Goal: Complete application form: Complete application form

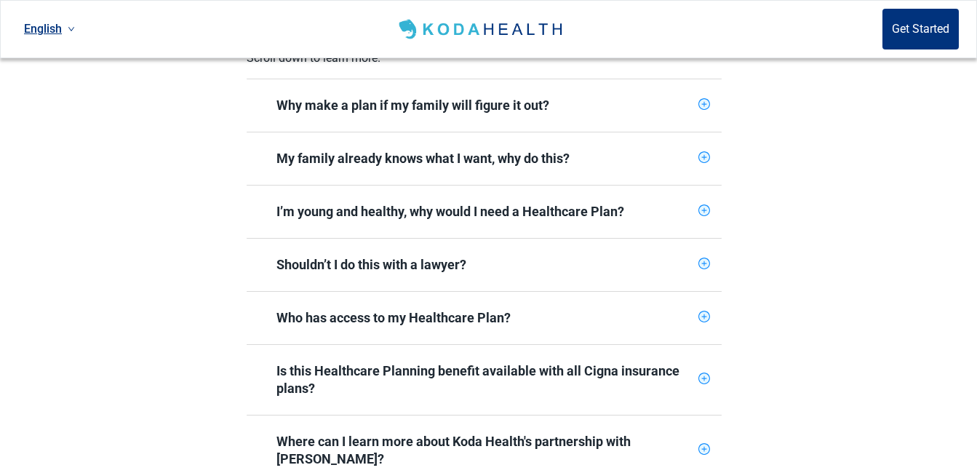
scroll to position [655, 0]
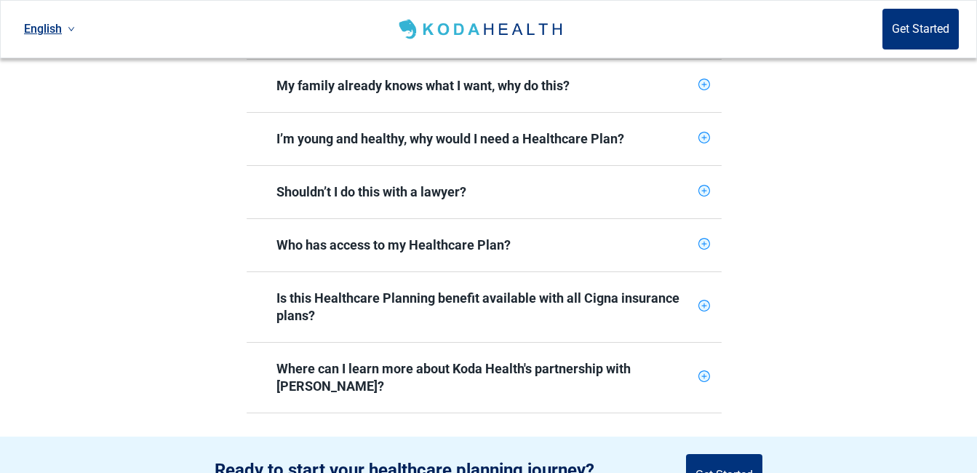
click at [699, 238] on icon "plus-circle" at bounding box center [704, 244] width 12 height 12
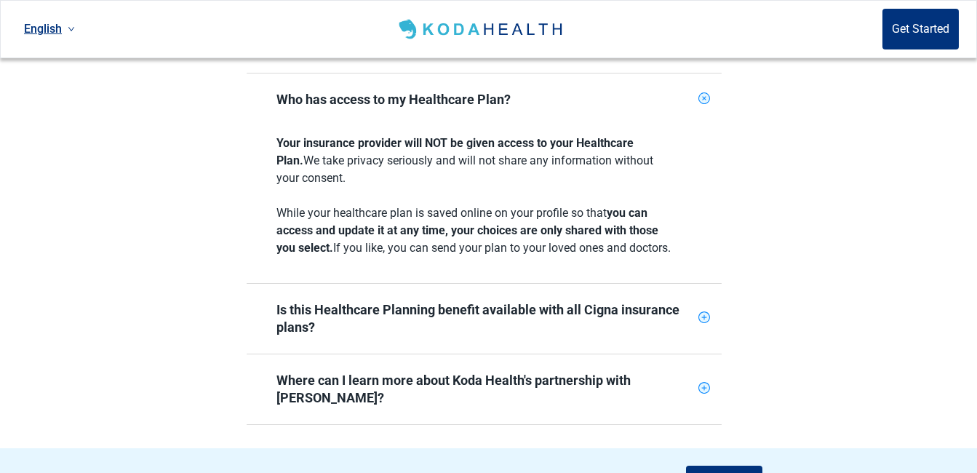
scroll to position [873, 0]
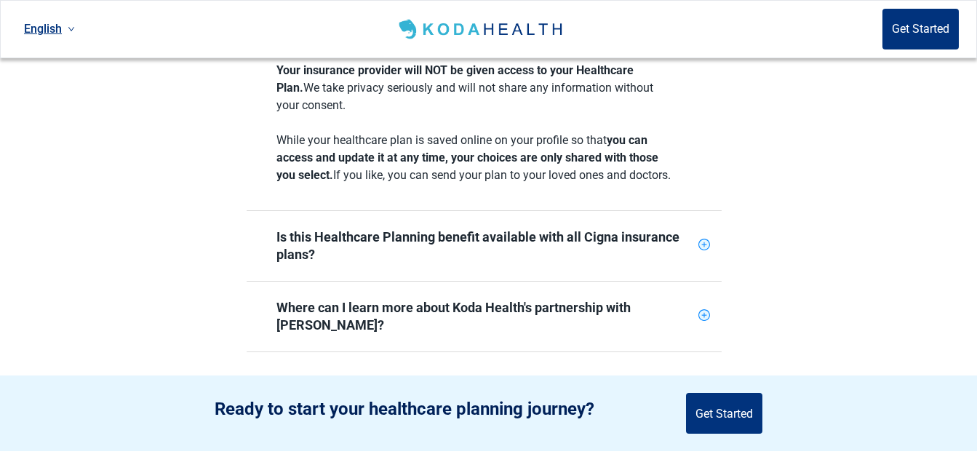
click at [703, 241] on icon "plus-circle" at bounding box center [703, 244] width 9 height 9
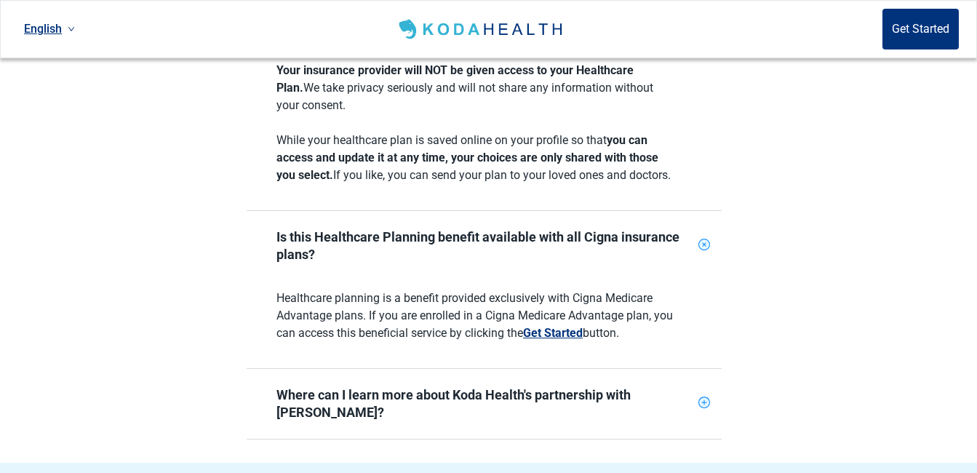
scroll to position [946, 0]
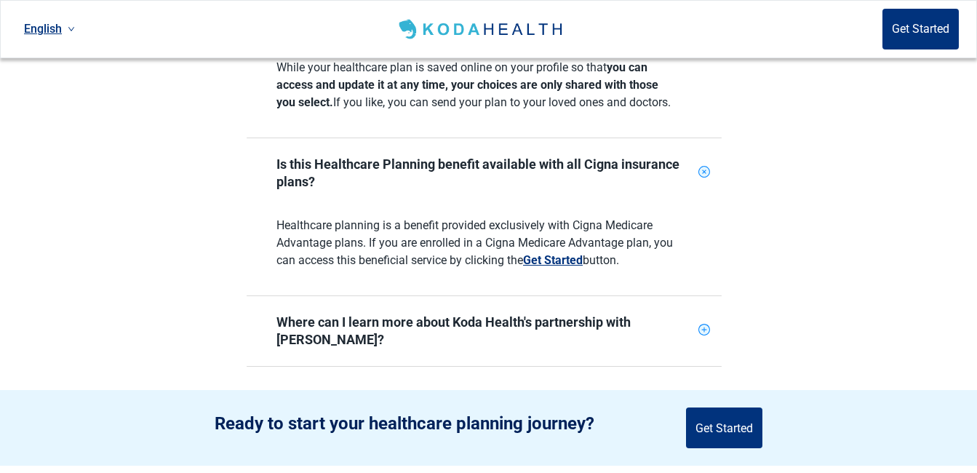
click at [703, 325] on icon "plus-circle" at bounding box center [703, 329] width 9 height 9
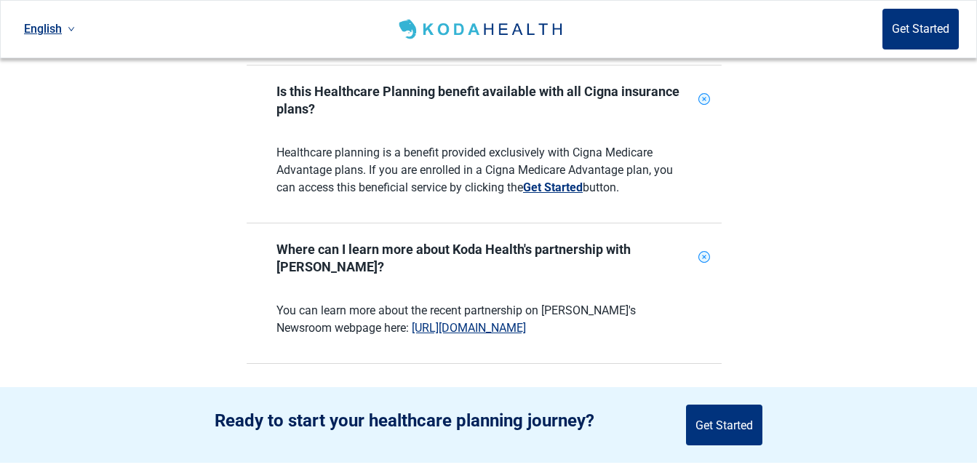
scroll to position [1091, 0]
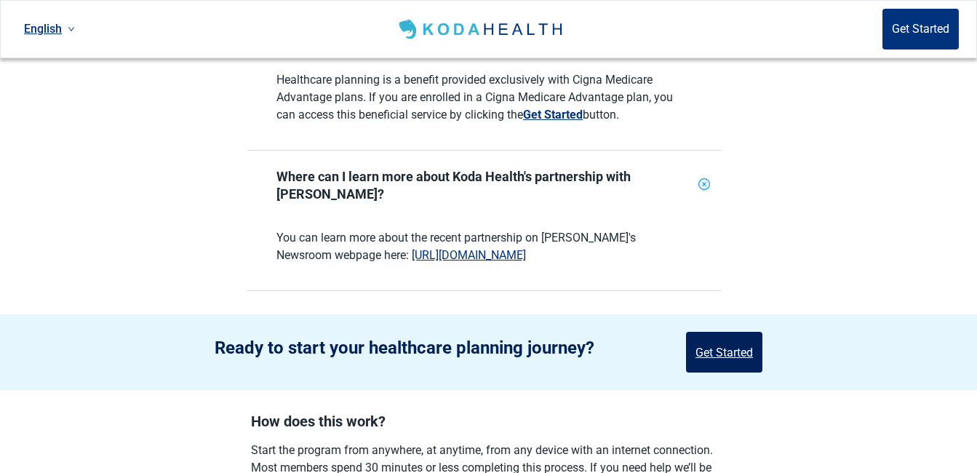
click at [711, 332] on button "Get Started" at bounding box center [724, 352] width 76 height 41
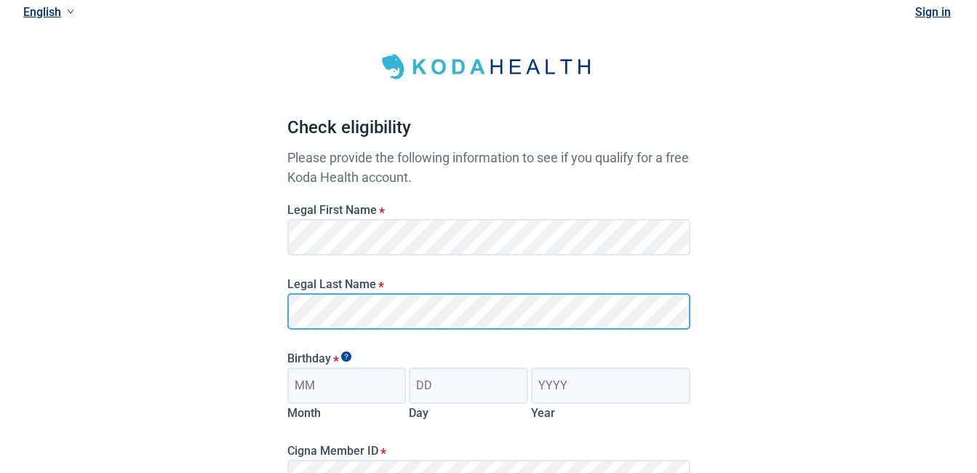
scroll to position [257, 0]
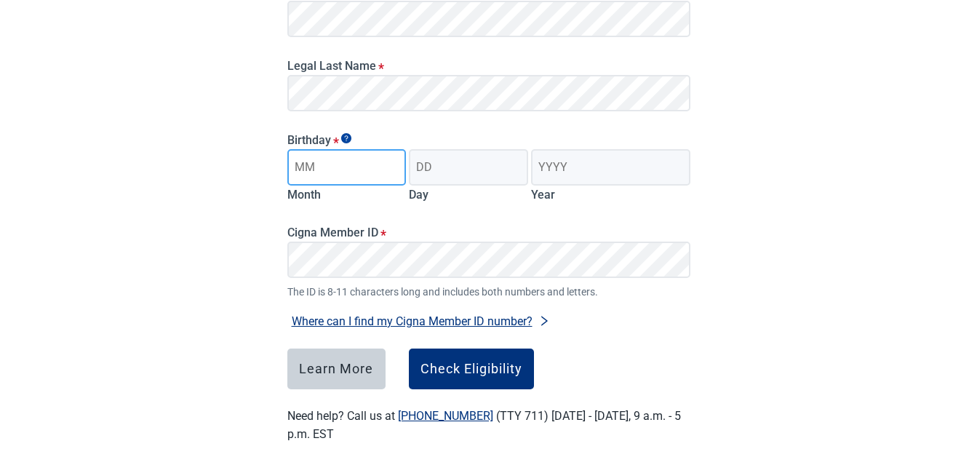
click at [340, 167] on input "Month" at bounding box center [346, 167] width 119 height 36
type input "12"
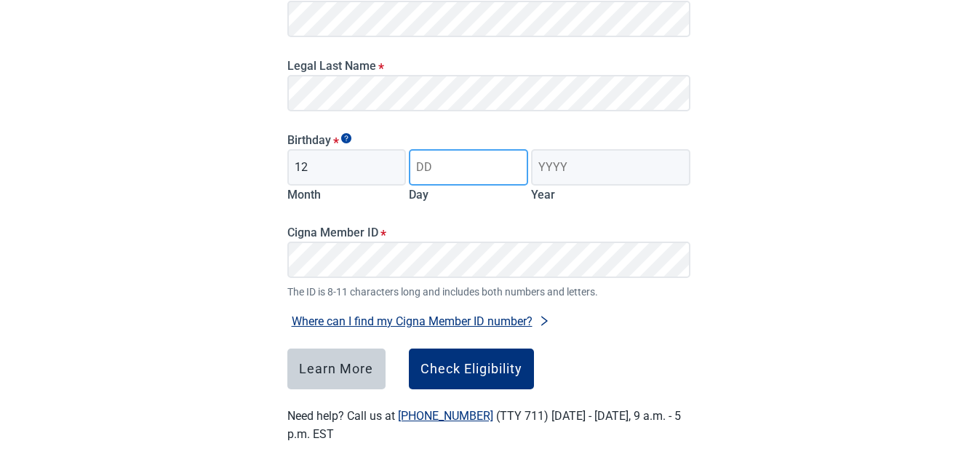
click at [449, 161] on input "Day" at bounding box center [468, 167] width 119 height 36
type input "07"
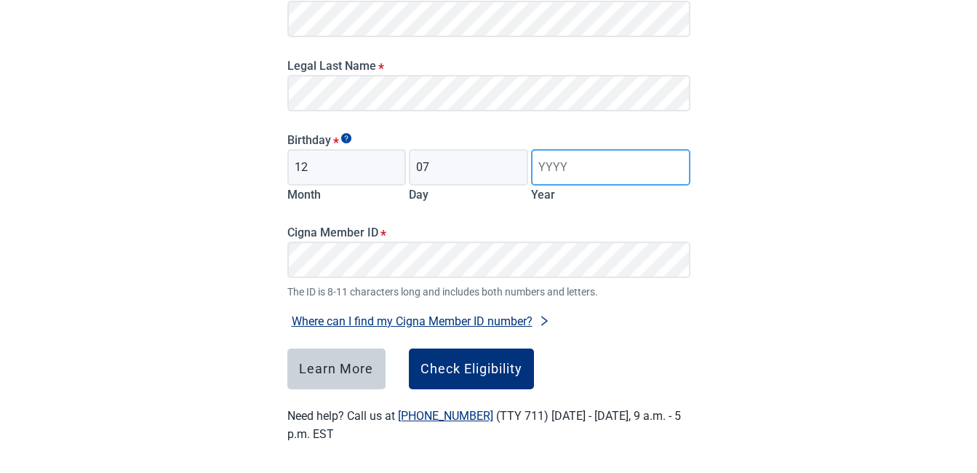
click at [580, 165] on input "Year" at bounding box center [610, 167] width 159 height 36
type input "1952"
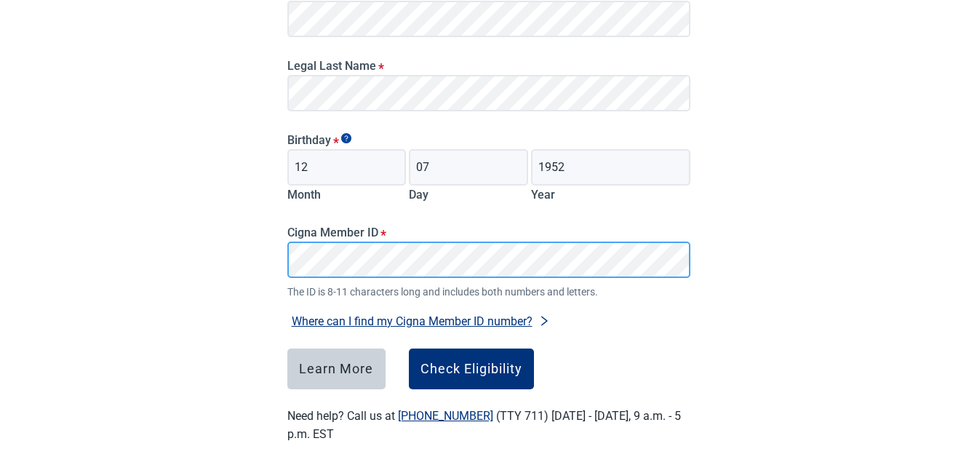
scroll to position [262, 0]
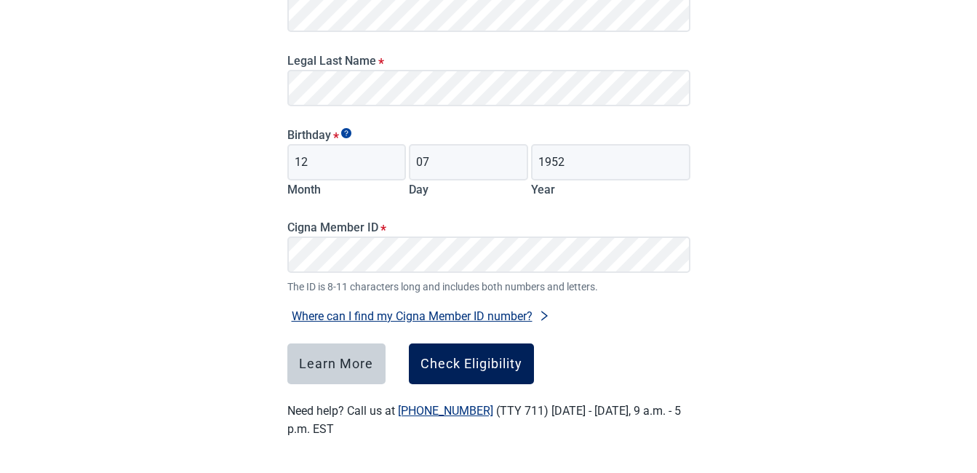
click at [455, 363] on div "Check Eligibility" at bounding box center [471, 363] width 102 height 15
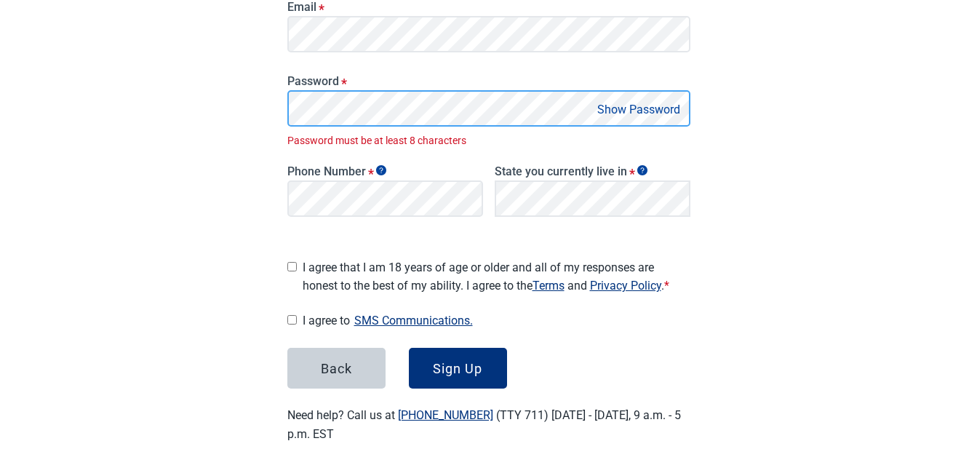
scroll to position [272, 0]
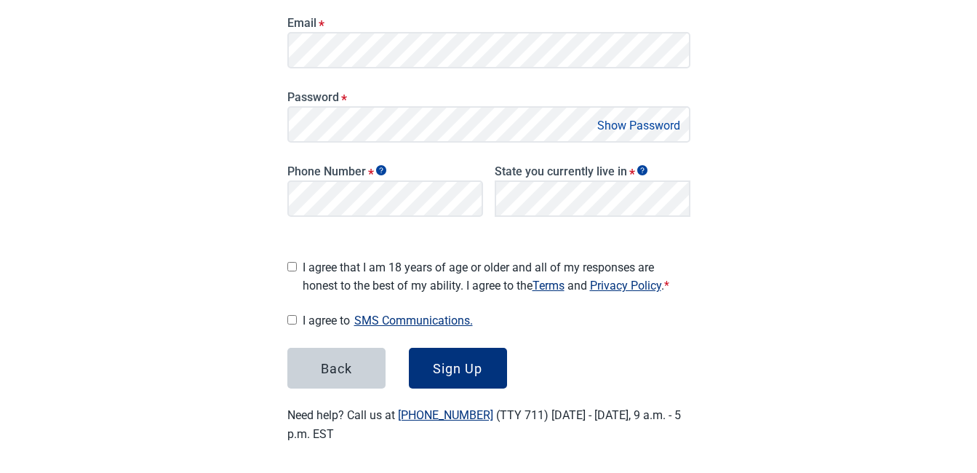
click at [616, 121] on button "Show Password" at bounding box center [639, 126] width 92 height 20
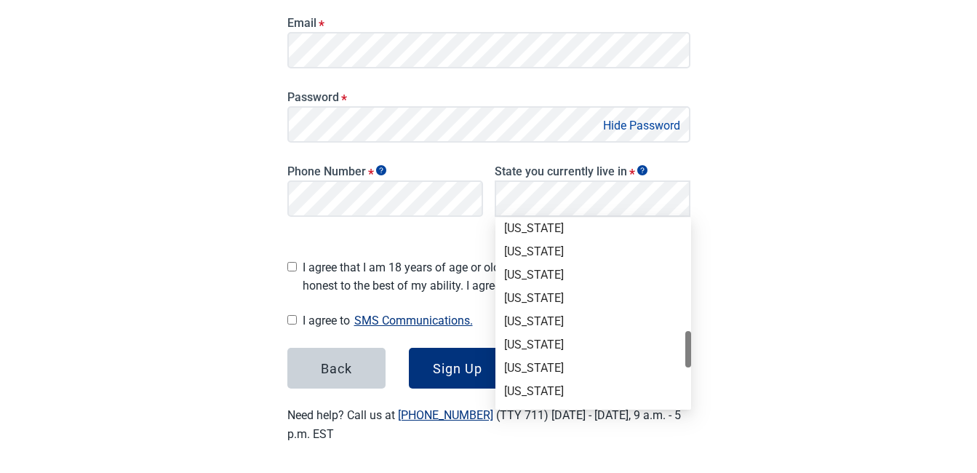
scroll to position [687, 0]
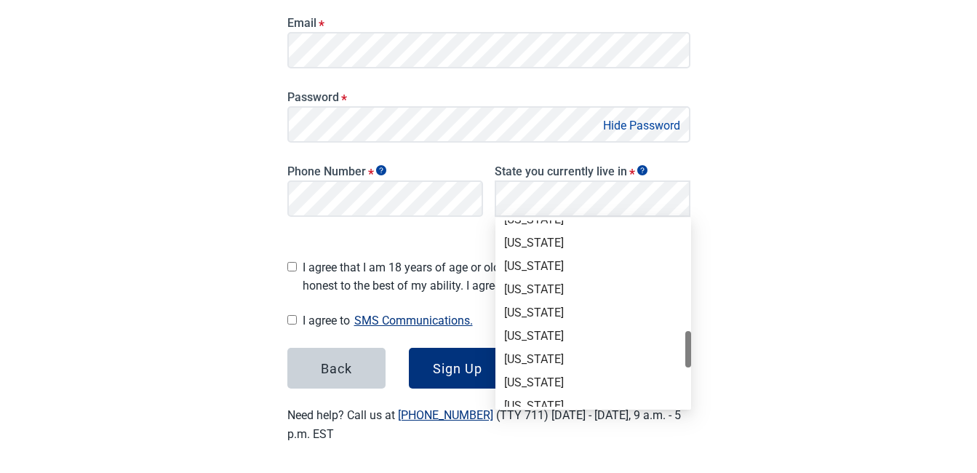
drag, startPoint x: 687, startPoint y: 241, endPoint x: 685, endPoint y: 351, distance: 110.6
click at [685, 351] on div "[US_STATE] [US_STATE] [US_STATE] [US_STATE] [US_STATE] [US_STATE] [US_STATE] [U…" at bounding box center [593, 313] width 196 height 186
click at [578, 308] on div "[US_STATE]" at bounding box center [593, 313] width 178 height 16
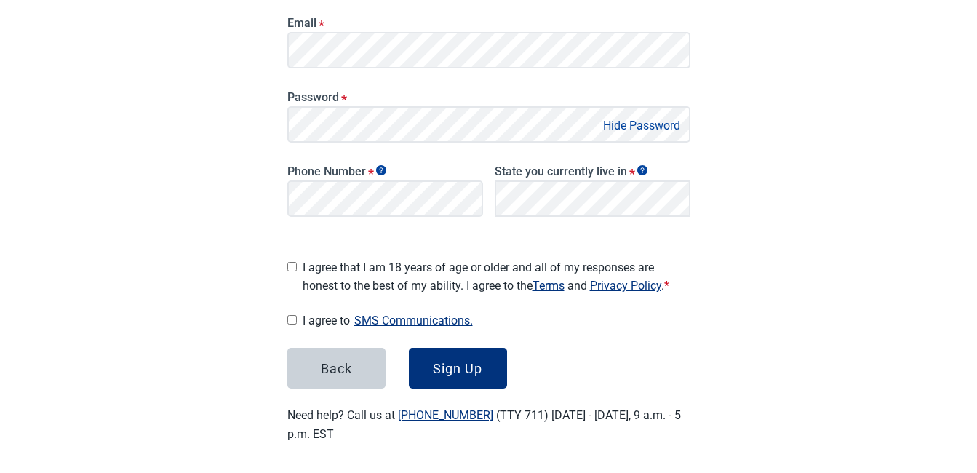
click at [287, 262] on input "I agree that I am 18 years of age or older and all of my responses are honest t…" at bounding box center [291, 266] width 9 height 9
checkbox input "true"
click at [289, 315] on input "I agree to SMS Communications." at bounding box center [291, 319] width 9 height 9
checkbox input "true"
click at [460, 361] on div "Sign Up" at bounding box center [457, 368] width 49 height 15
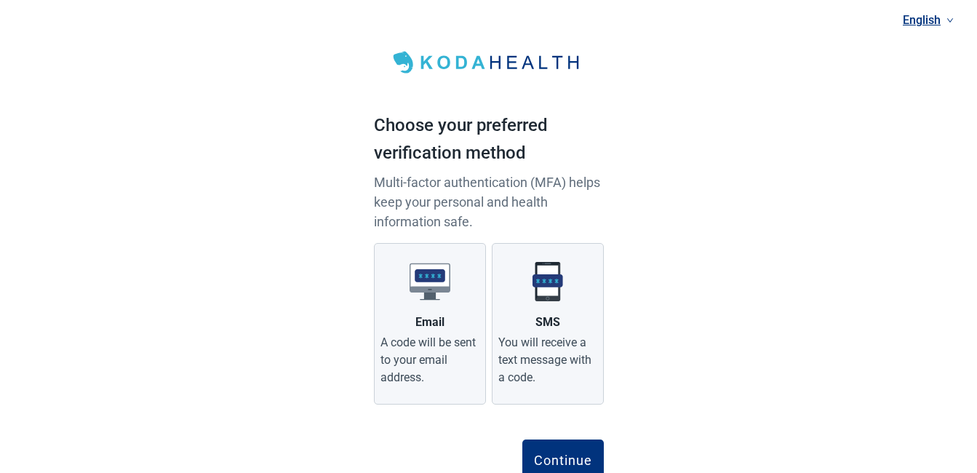
scroll to position [54, 0]
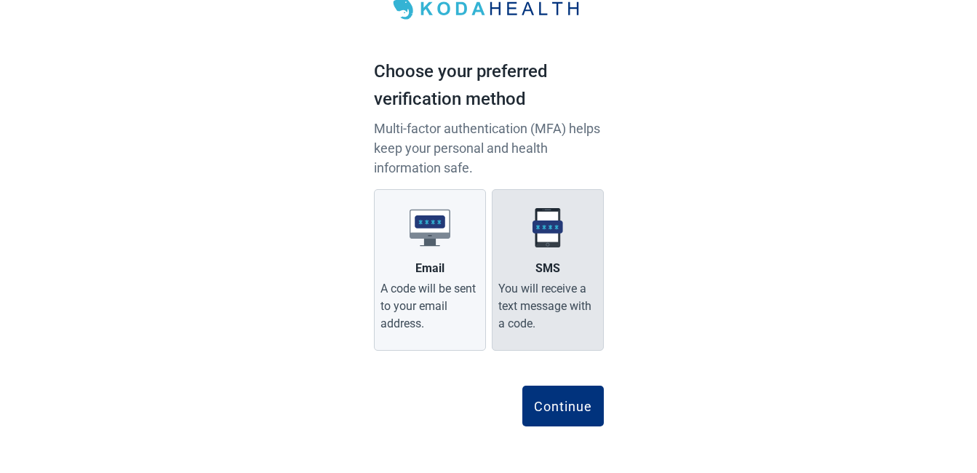
click at [544, 278] on label "SMS You will receive a text message with a code." at bounding box center [548, 269] width 112 height 161
click at [0, 0] on input "SMS You will receive a text message with a code." at bounding box center [0, 0] width 0 height 0
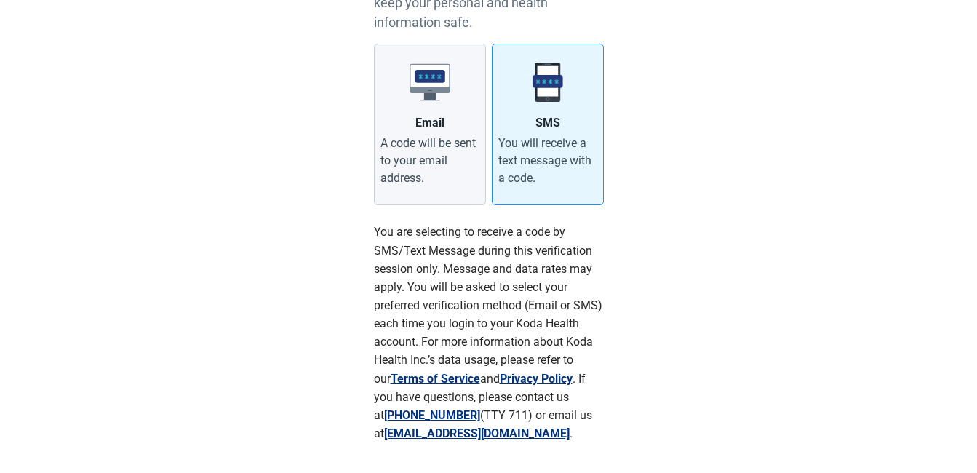
scroll to position [272, 0]
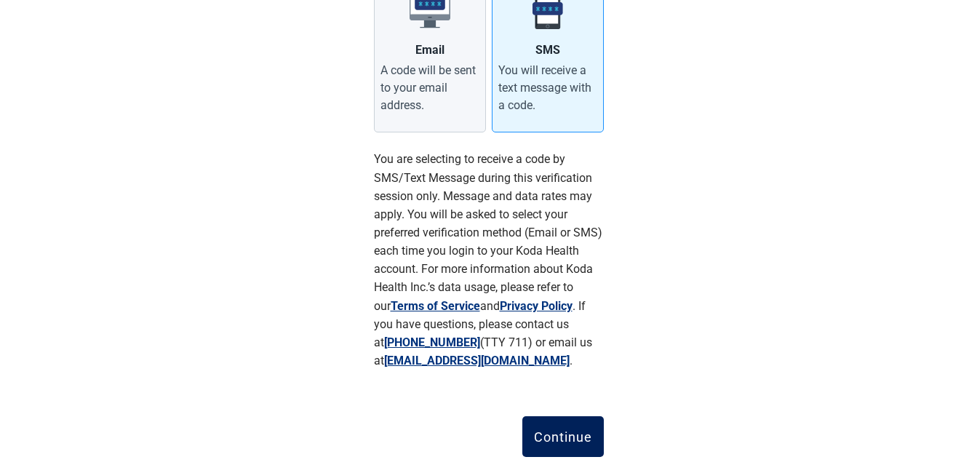
drag, startPoint x: 552, startPoint y: 433, endPoint x: 565, endPoint y: 420, distance: 18.0
click at [552, 432] on div "Continue" at bounding box center [563, 436] width 58 height 15
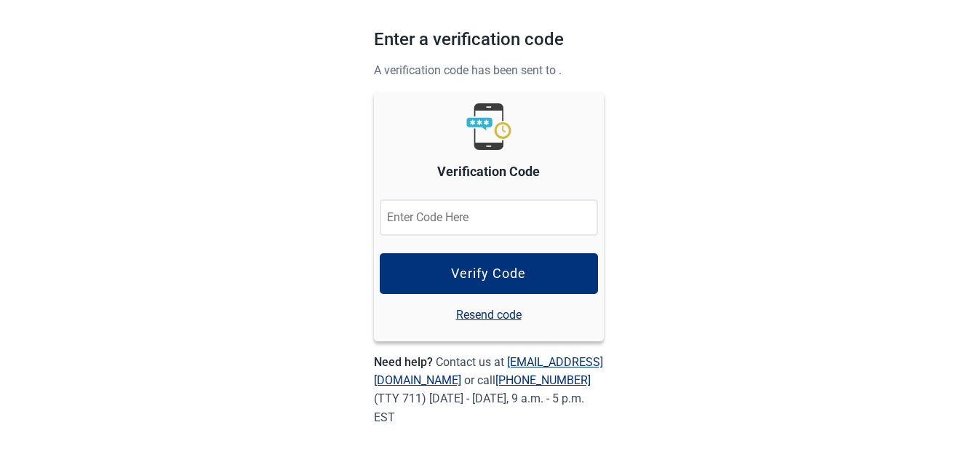
scroll to position [85, 0]
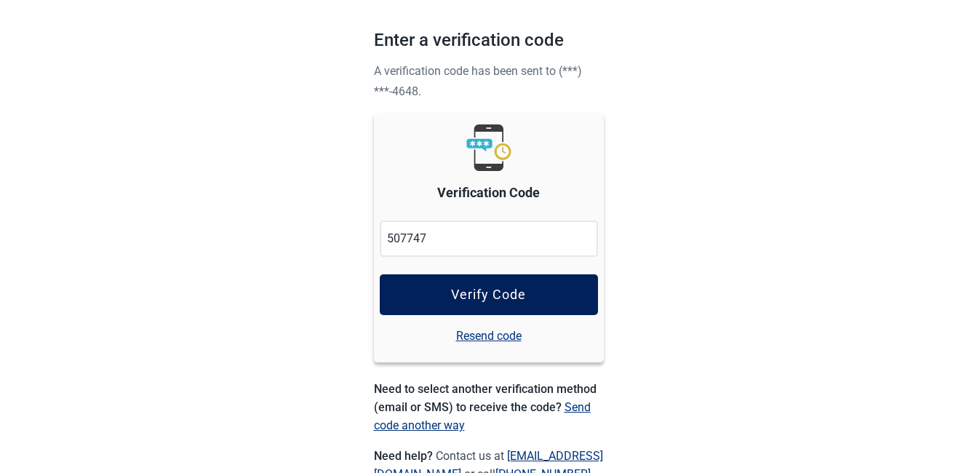
type input "507747"
click at [495, 287] on div "Verify Code" at bounding box center [488, 294] width 75 height 15
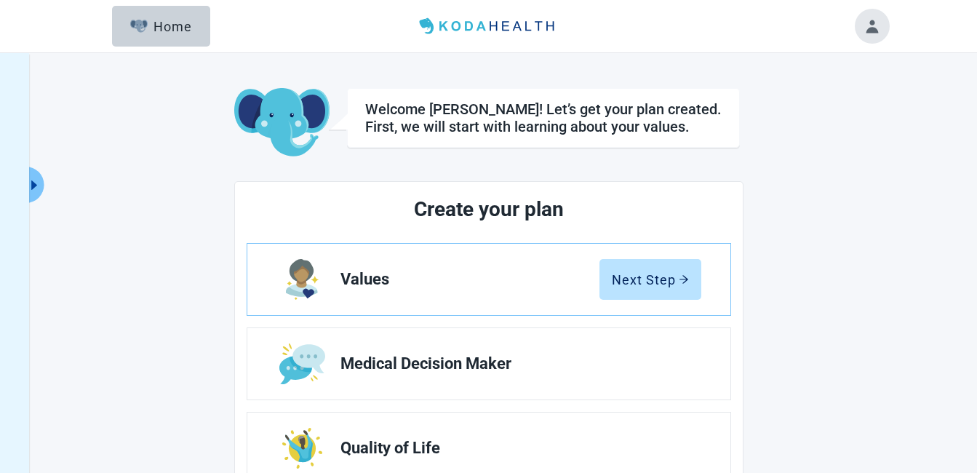
scroll to position [73, 0]
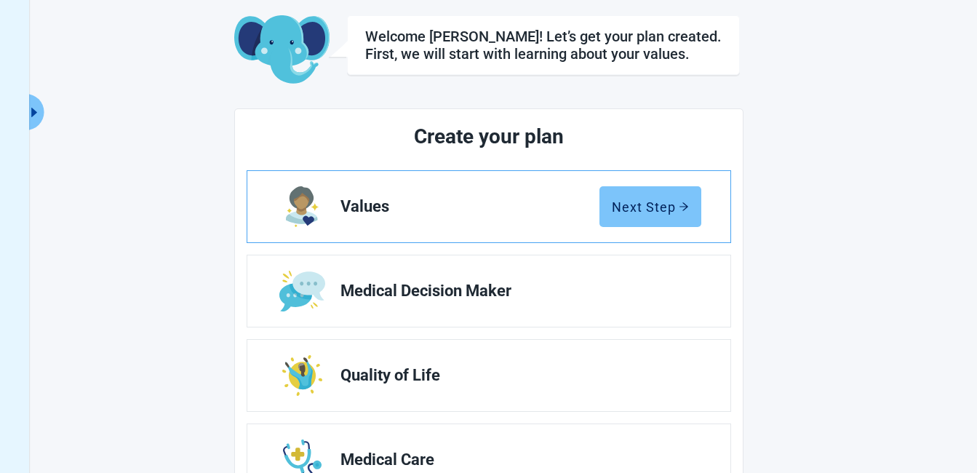
click at [666, 200] on div "Next Step" at bounding box center [650, 206] width 77 height 15
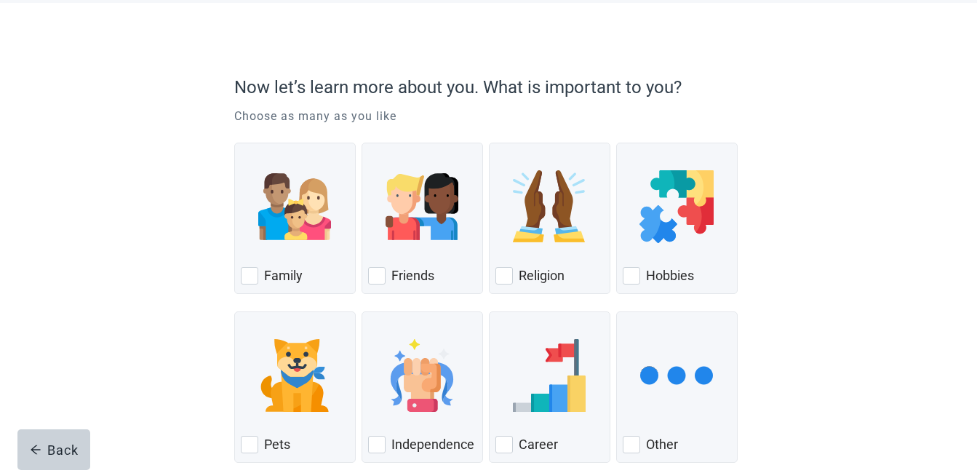
scroll to position [145, 0]
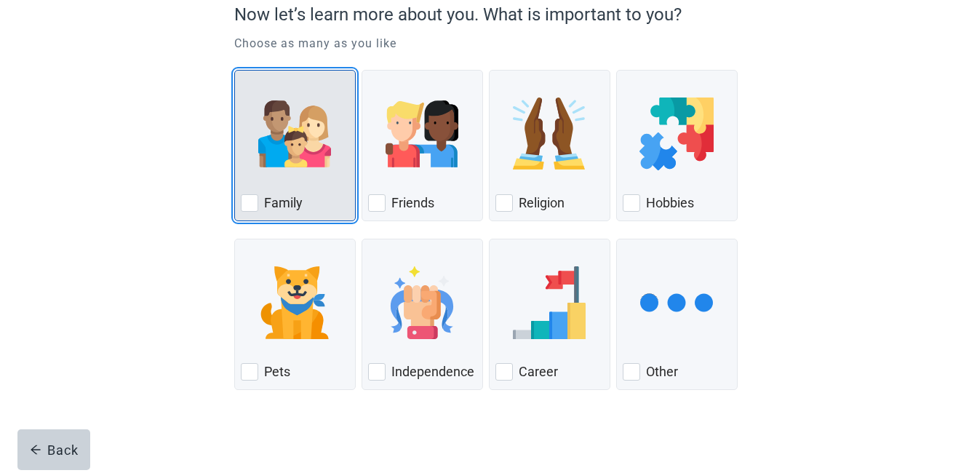
click at [244, 200] on div "Family, checkbox, not checked" at bounding box center [249, 202] width 17 height 17
click at [235, 71] on input "Family" at bounding box center [234, 70] width 1 height 1
checkbox input "true"
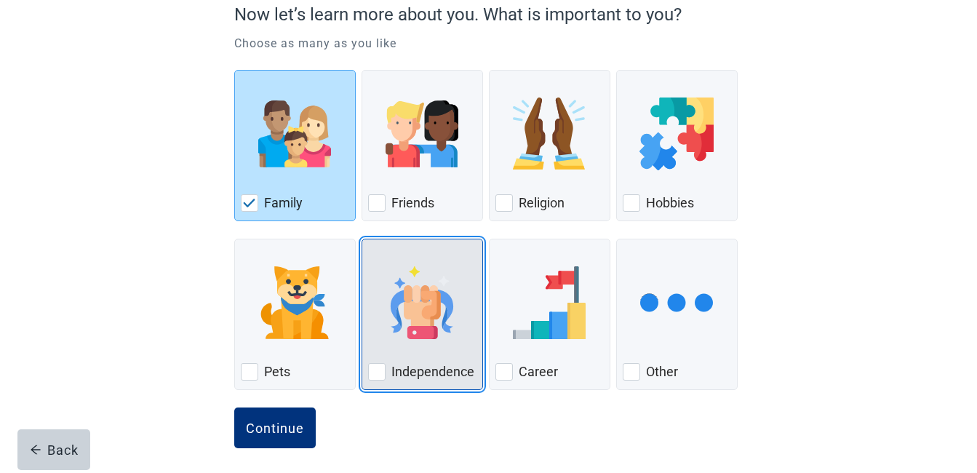
click at [375, 370] on div "Independence, checkbox, not checked" at bounding box center [376, 371] width 17 height 17
click at [362, 239] on input "Independence" at bounding box center [362, 239] width 1 height 1
checkbox input "true"
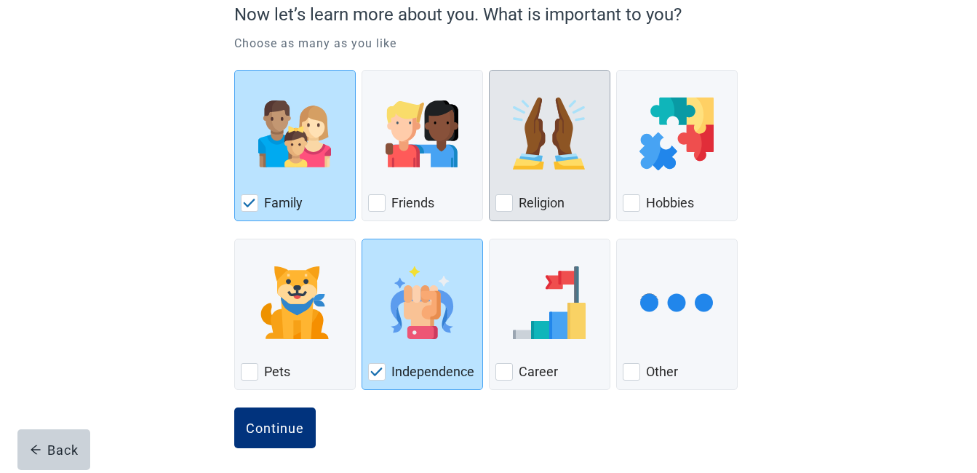
click at [501, 197] on div "Religion, checkbox, not checked" at bounding box center [503, 202] width 17 height 17
click at [490, 71] on input "Religion" at bounding box center [489, 70] width 1 height 1
checkbox input "true"
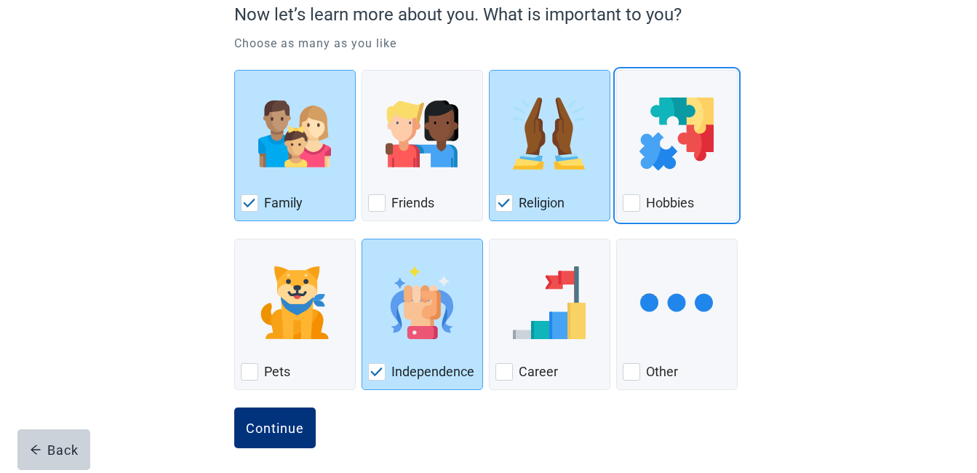
drag, startPoint x: 629, startPoint y: 199, endPoint x: 865, endPoint y: 258, distance: 242.9
click at [632, 199] on div "Hobbies, checkbox, not checked" at bounding box center [631, 202] width 17 height 17
click at [617, 71] on input "Hobbies" at bounding box center [616, 70] width 1 height 1
checkbox input "true"
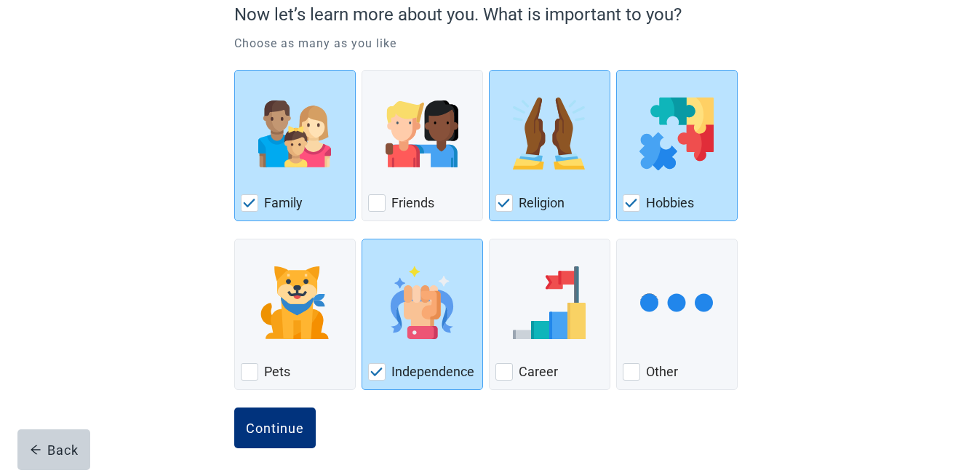
scroll to position [153, 0]
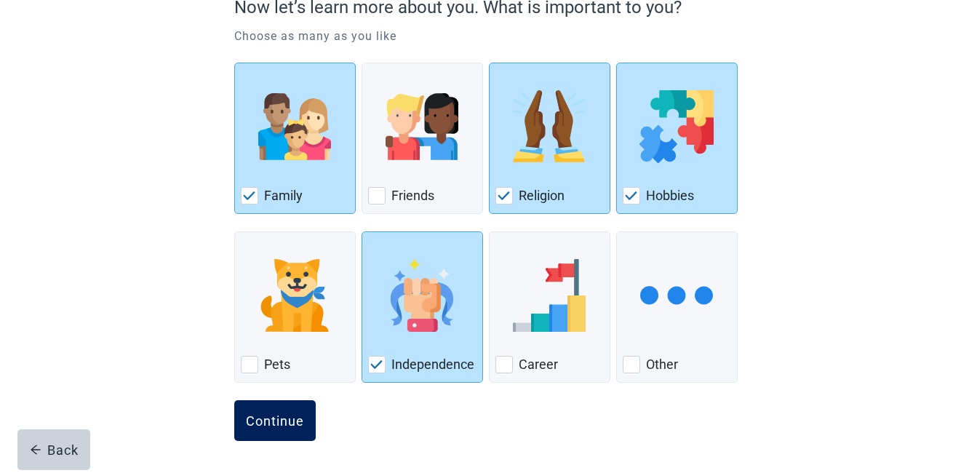
click at [269, 413] on div "Continue" at bounding box center [275, 420] width 58 height 15
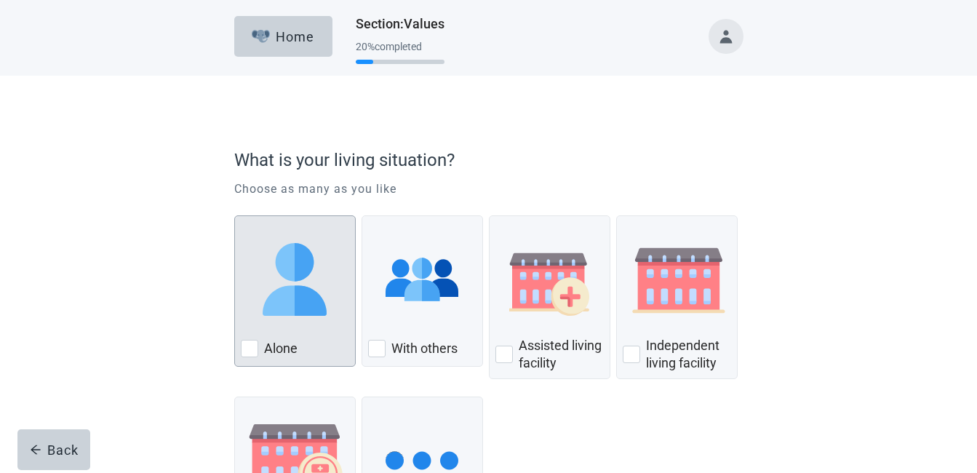
click at [251, 343] on div "Alone, checkbox, not checked" at bounding box center [249, 348] width 17 height 17
click at [235, 216] on input "Alone" at bounding box center [234, 215] width 1 height 1
checkbox input "true"
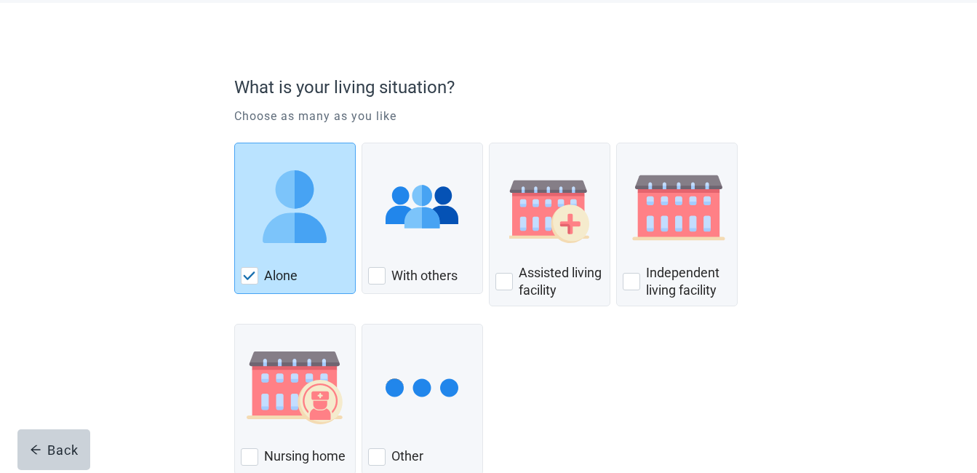
scroll to position [145, 0]
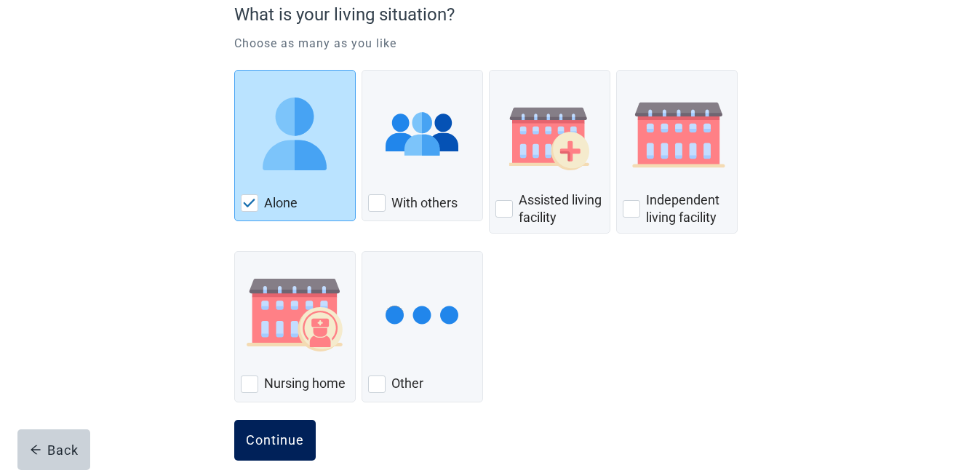
click at [270, 433] on div "Continue" at bounding box center [275, 440] width 58 height 15
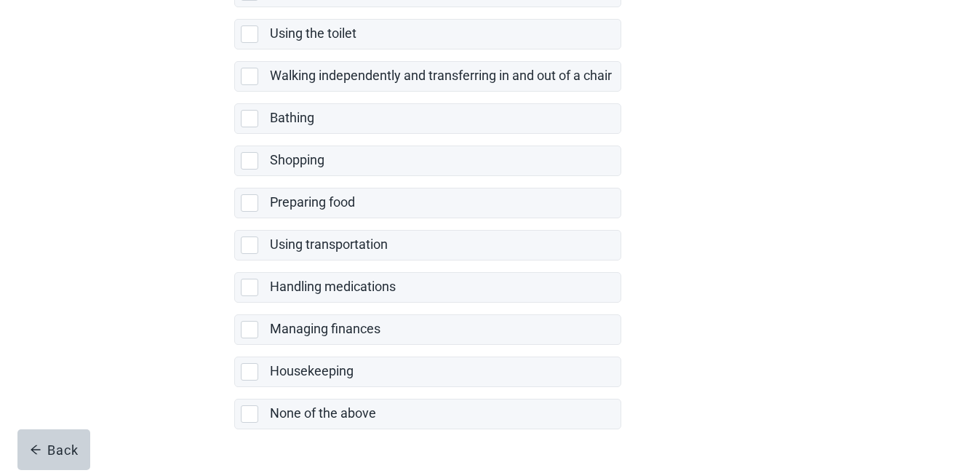
scroll to position [332, 0]
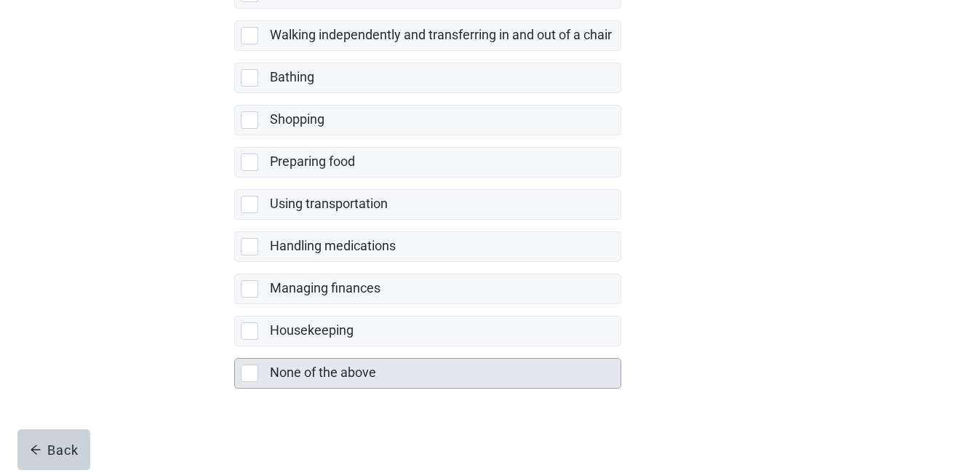
click at [245, 372] on div "None of the above, checkbox, not selected" at bounding box center [249, 372] width 17 height 17
click at [235, 347] on input "None of the above" at bounding box center [234, 346] width 1 height 1
checkbox input "true"
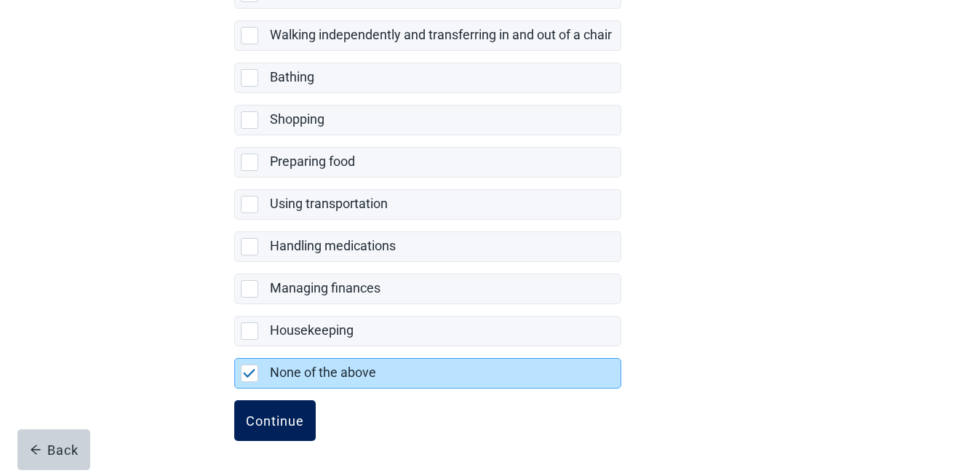
click at [268, 413] on div "Continue" at bounding box center [275, 420] width 58 height 15
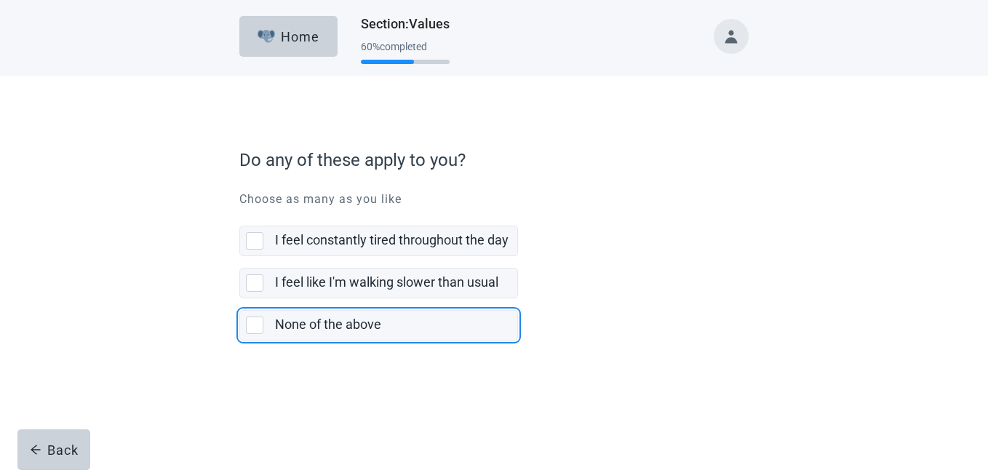
drag, startPoint x: 252, startPoint y: 322, endPoint x: 651, endPoint y: 311, distance: 399.5
click at [253, 322] on div "None of the above, checkbox, not selected" at bounding box center [254, 324] width 17 height 17
click at [240, 299] on input "None of the above" at bounding box center [239, 298] width 1 height 1
checkbox input "true"
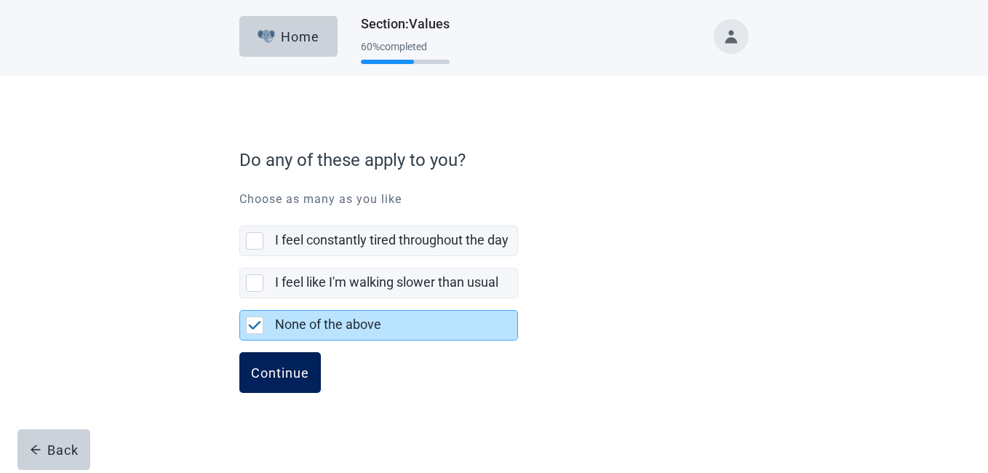
click at [273, 368] on div "Continue" at bounding box center [280, 372] width 58 height 15
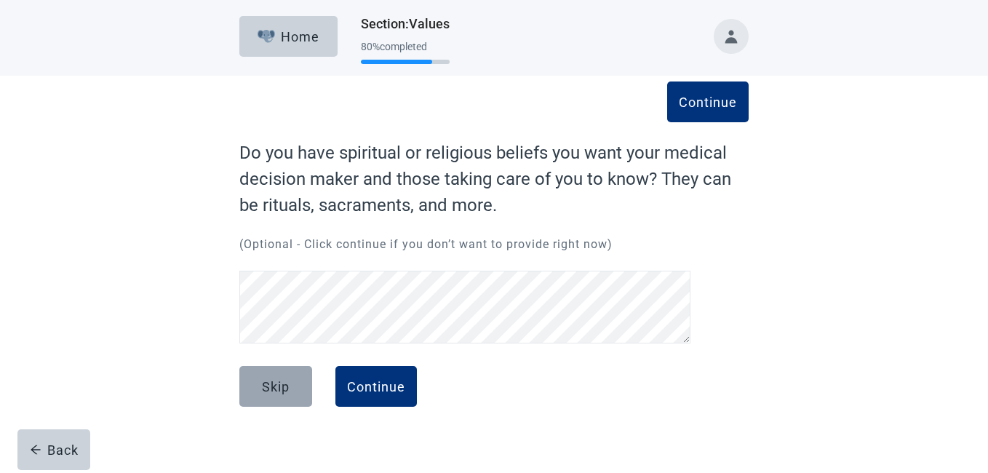
click at [266, 381] on div "Skip" at bounding box center [276, 386] width 28 height 15
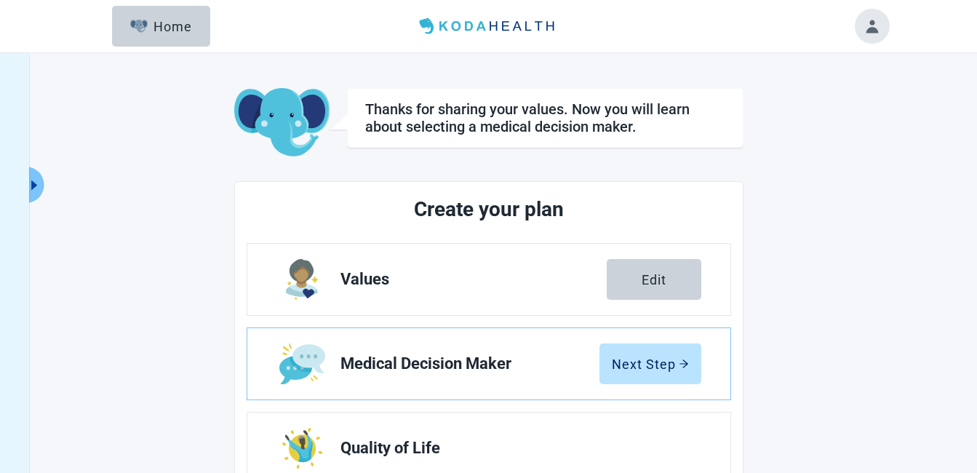
scroll to position [73, 0]
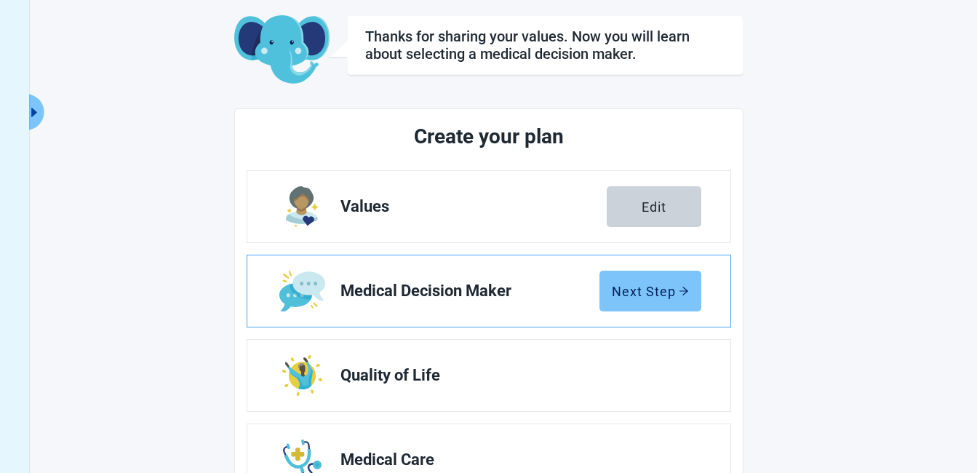
click at [660, 284] on div "Next Step" at bounding box center [650, 291] width 77 height 15
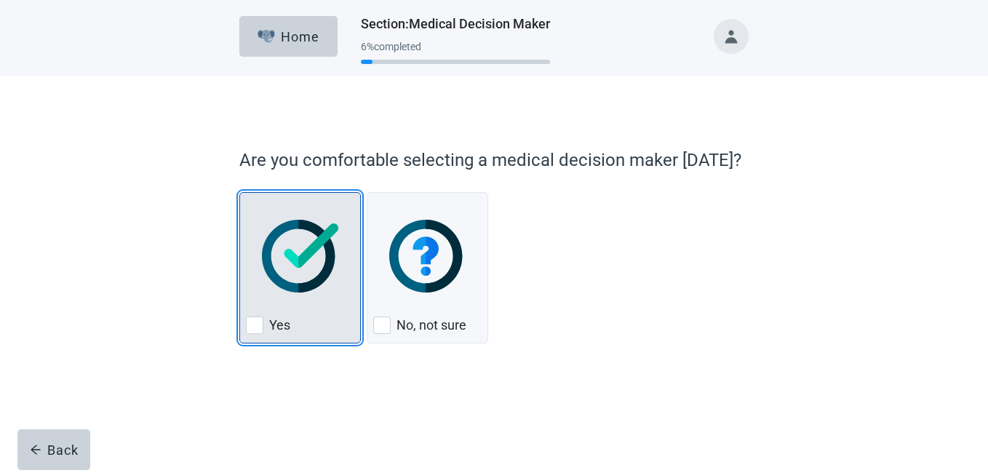
click at [250, 319] on div "Yes, checkbox, not checked" at bounding box center [254, 324] width 17 height 17
click at [240, 193] on input "Yes" at bounding box center [239, 192] width 1 height 1
checkbox input "true"
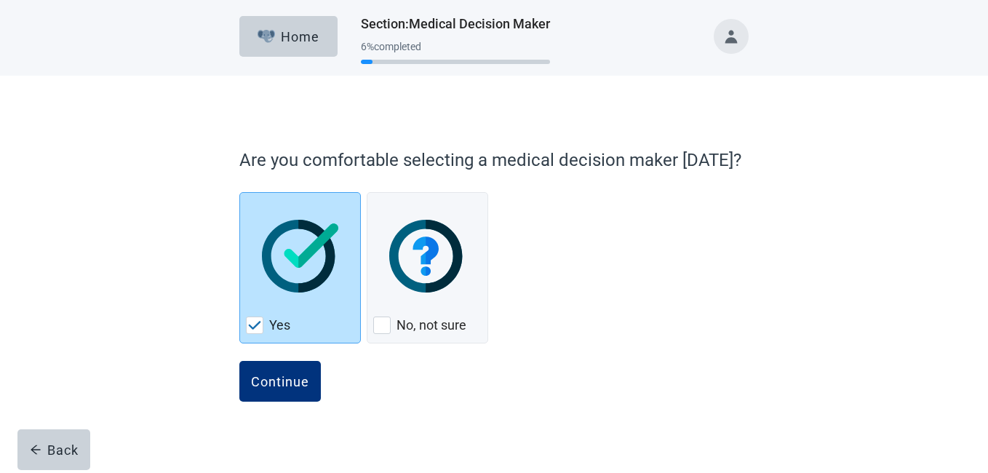
drag, startPoint x: 275, startPoint y: 377, endPoint x: 645, endPoint y: 364, distance: 370.5
click at [275, 377] on div "Continue" at bounding box center [280, 381] width 58 height 15
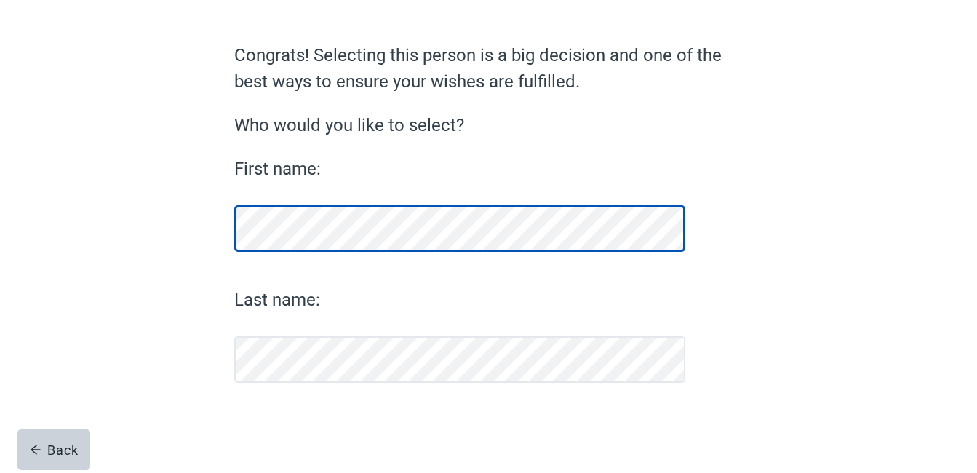
scroll to position [97, 0]
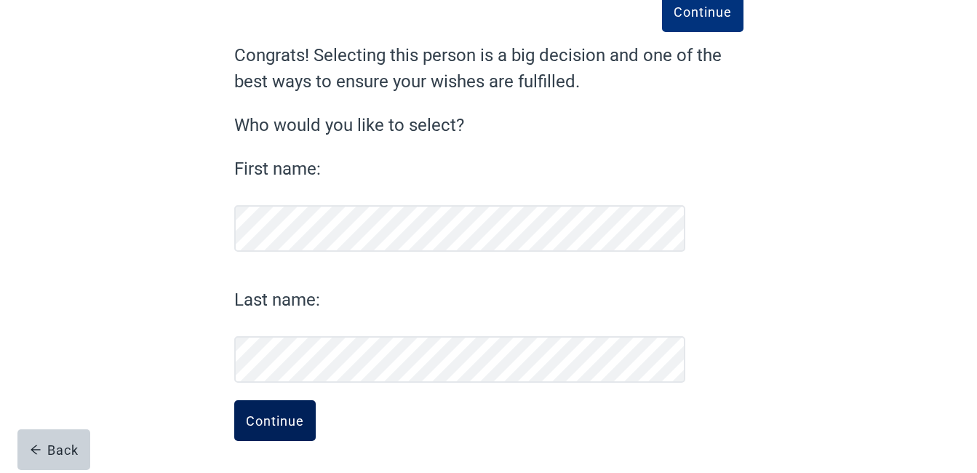
click at [275, 415] on div "Continue" at bounding box center [275, 420] width 58 height 15
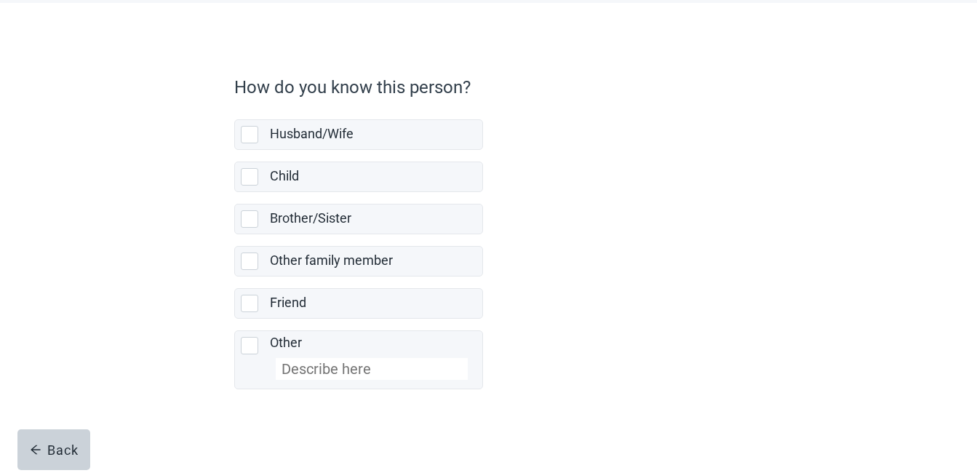
scroll to position [73, 0]
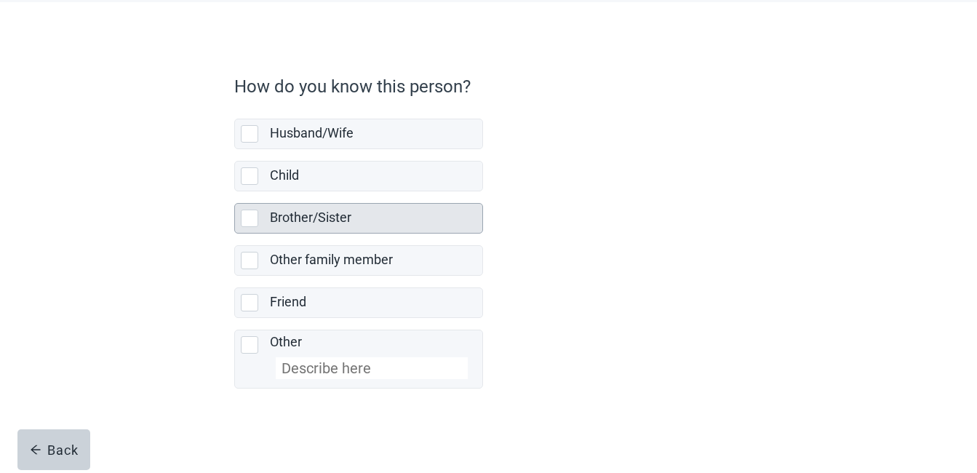
click at [247, 213] on div "Brother/Sister, checkbox, not selected" at bounding box center [249, 218] width 17 height 17
click at [235, 192] on input "Brother/Sister" at bounding box center [234, 191] width 1 height 1
checkbox input "true"
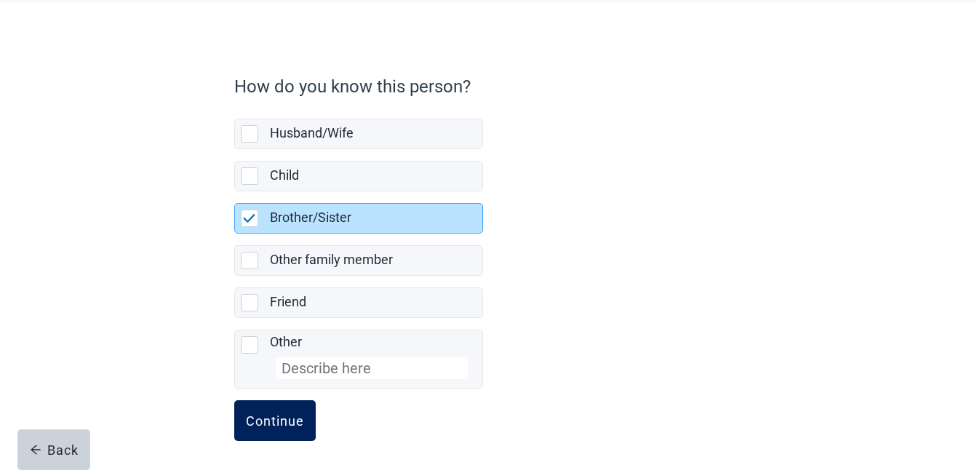
click at [257, 413] on div "Continue" at bounding box center [275, 420] width 58 height 15
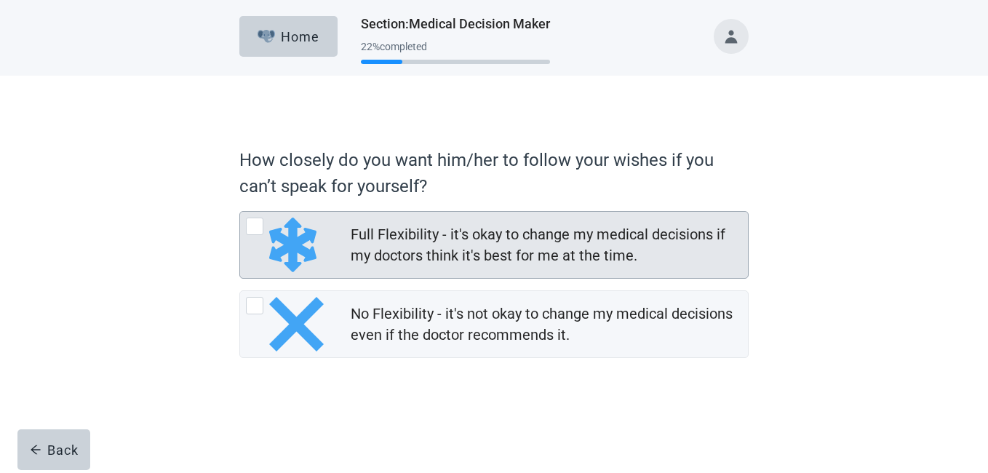
click at [252, 220] on div "Full Flexibility - it's okay to change my medical decisions if my doctors think…" at bounding box center [254, 226] width 17 height 17
click at [240, 212] on input "Full Flexibility - it's okay to change my medical decisions if my doctors think…" at bounding box center [239, 211] width 1 height 1
radio input "true"
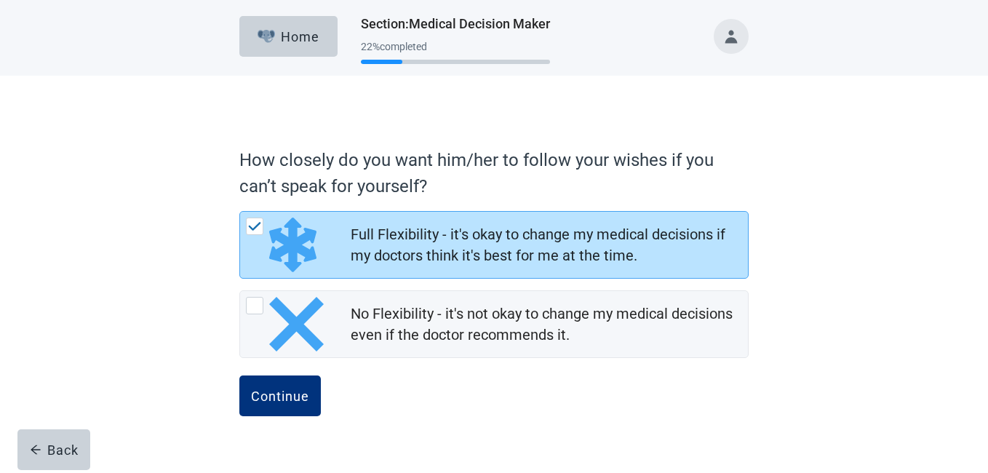
drag, startPoint x: 285, startPoint y: 388, endPoint x: 881, endPoint y: 369, distance: 596.1
click at [287, 388] on div "Continue" at bounding box center [280, 395] width 58 height 15
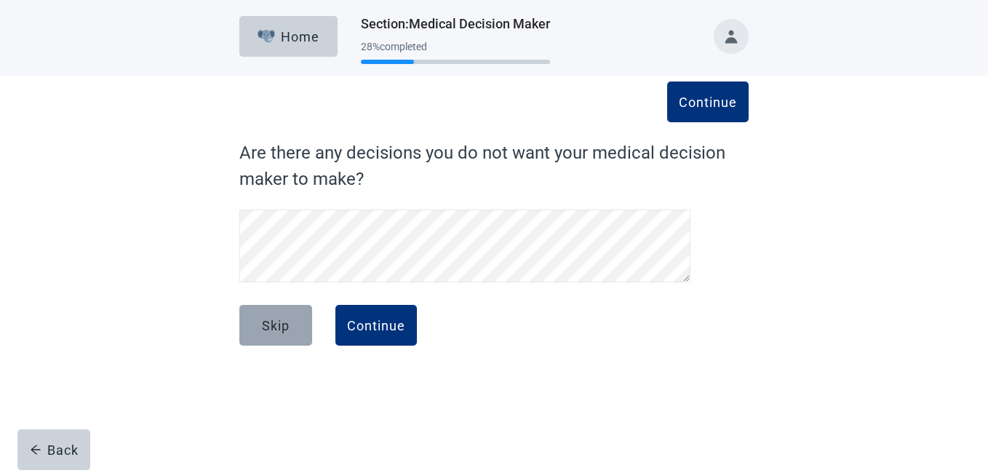
click at [286, 316] on button "Skip" at bounding box center [275, 325] width 73 height 41
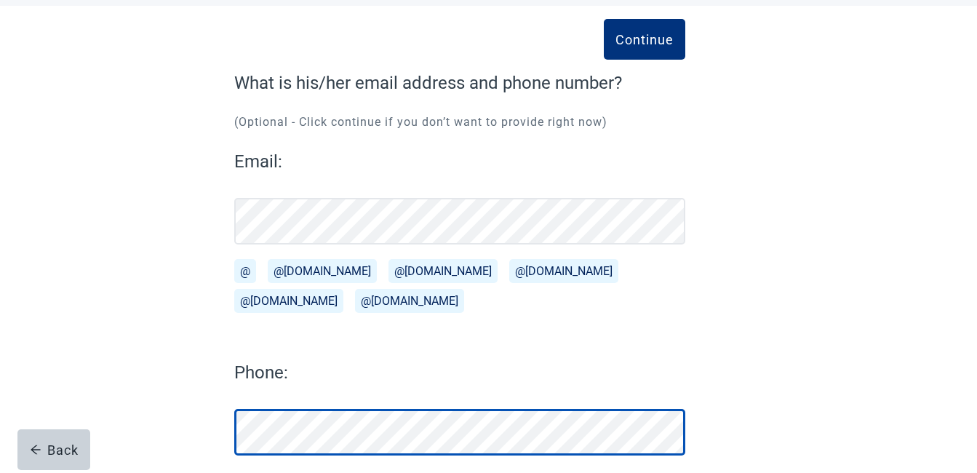
scroll to position [143, 0]
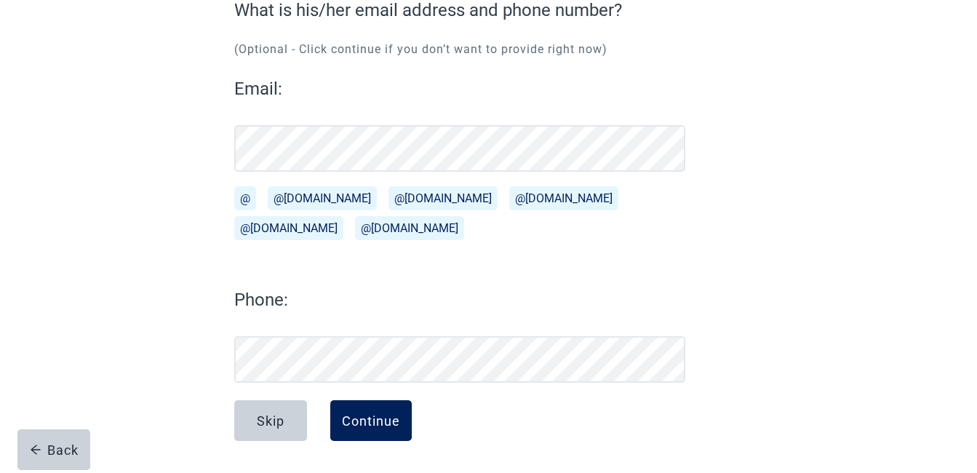
click at [381, 413] on div "Continue" at bounding box center [371, 420] width 58 height 15
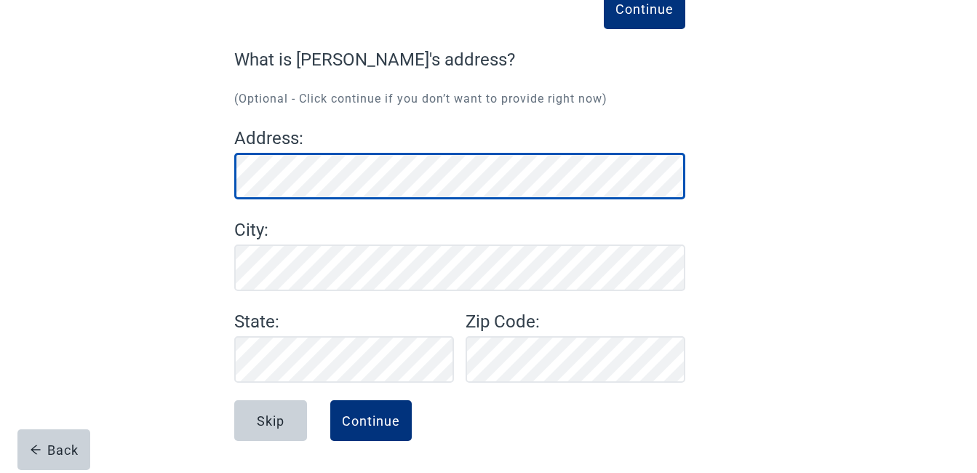
scroll to position [93, 0]
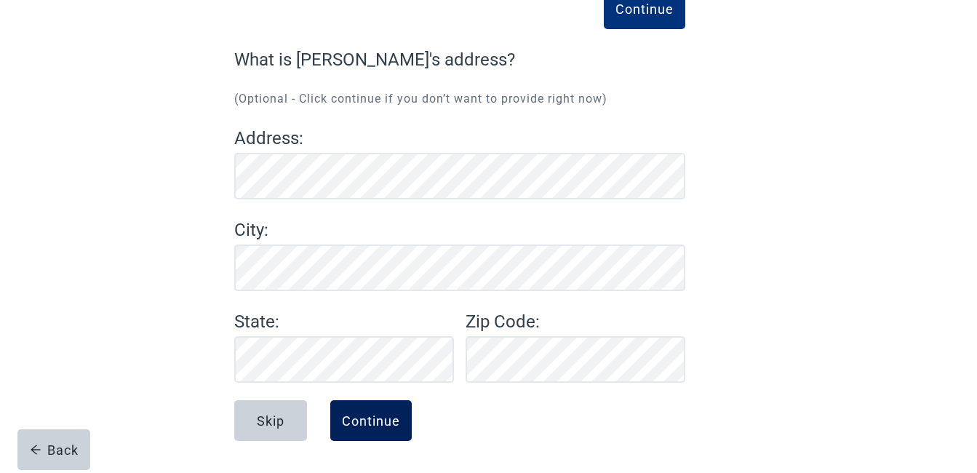
click at [368, 414] on div "Continue" at bounding box center [371, 420] width 58 height 15
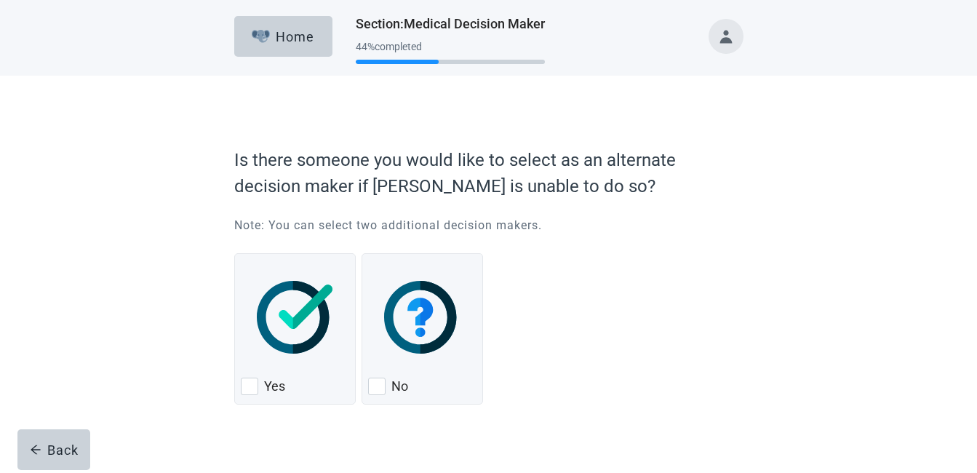
drag, startPoint x: 249, startPoint y: 380, endPoint x: 805, endPoint y: 374, distance: 556.5
click at [251, 380] on div "Yes, checkbox, not checked" at bounding box center [249, 386] width 17 height 17
click at [235, 254] on input "Yes" at bounding box center [234, 253] width 1 height 1
checkbox input "true"
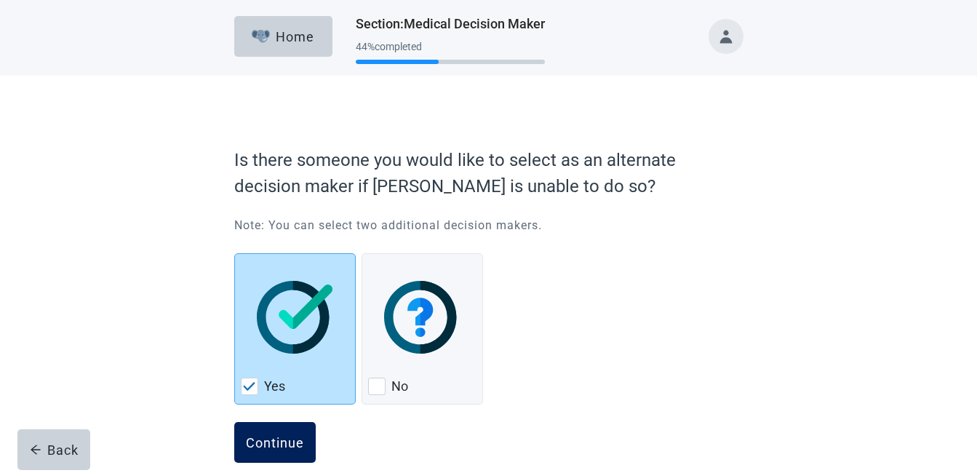
click at [269, 435] on div "Continue" at bounding box center [275, 442] width 58 height 15
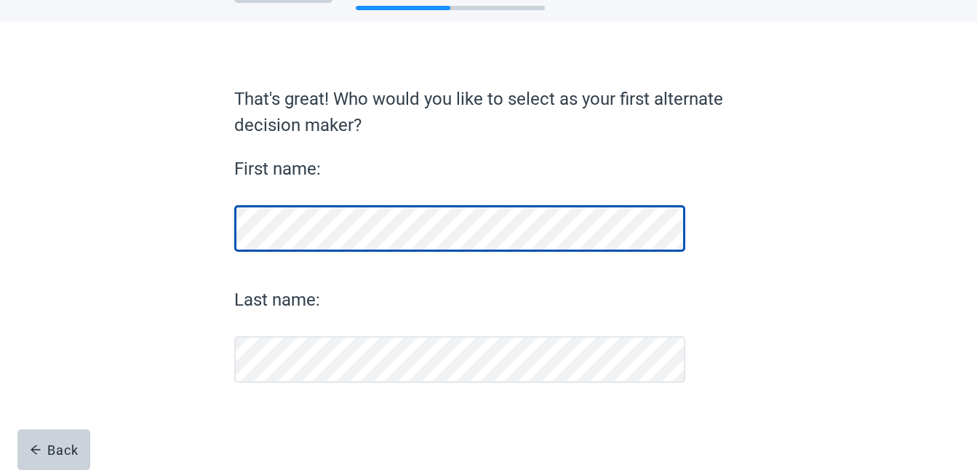
scroll to position [54, 0]
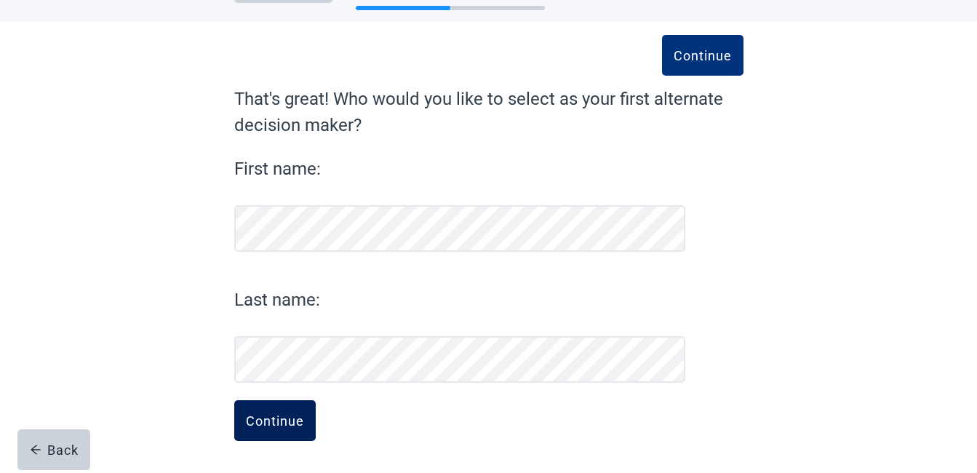
click at [287, 418] on div "Continue" at bounding box center [275, 420] width 58 height 15
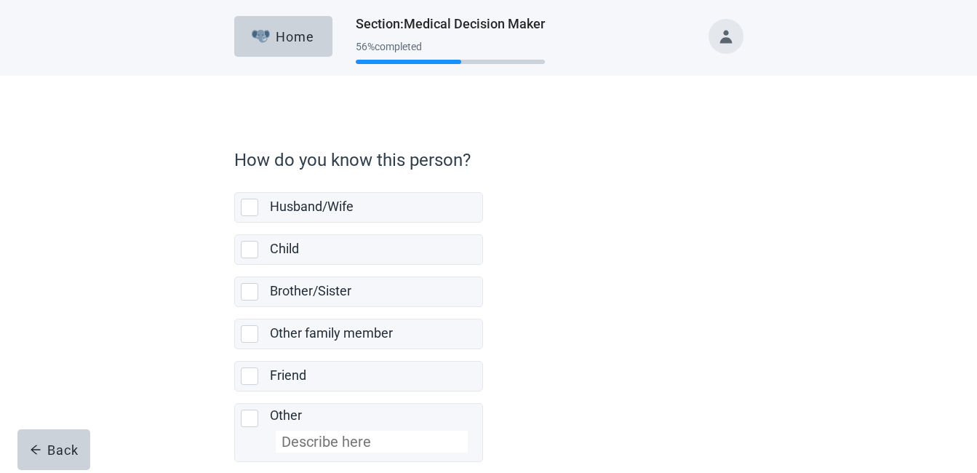
scroll to position [73, 0]
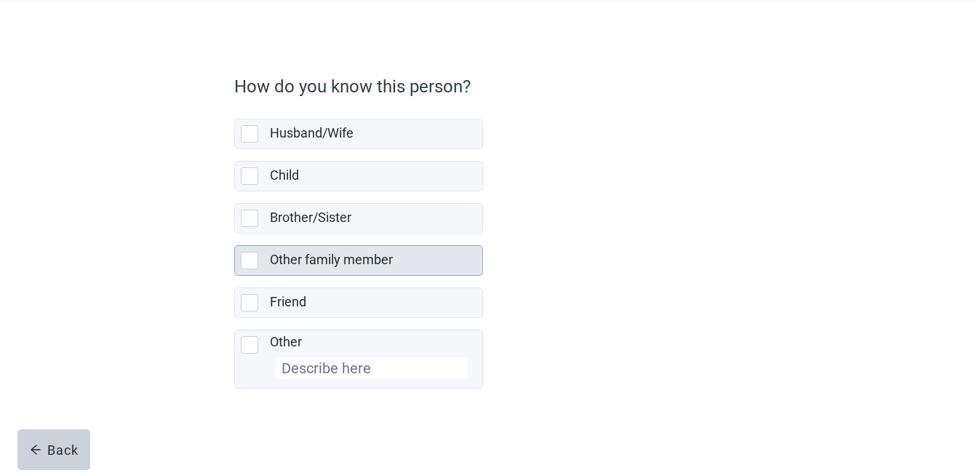
click at [246, 258] on div "Other family member, checkbox, not selected" at bounding box center [249, 260] width 17 height 17
click at [235, 234] on input "Other family member" at bounding box center [234, 234] width 1 height 1
checkbox input "true"
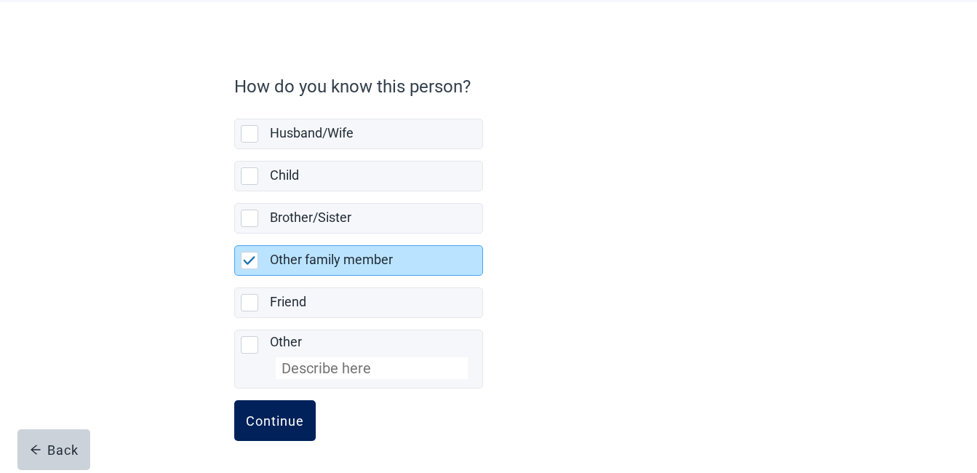
click at [275, 415] on div "Continue" at bounding box center [275, 420] width 58 height 15
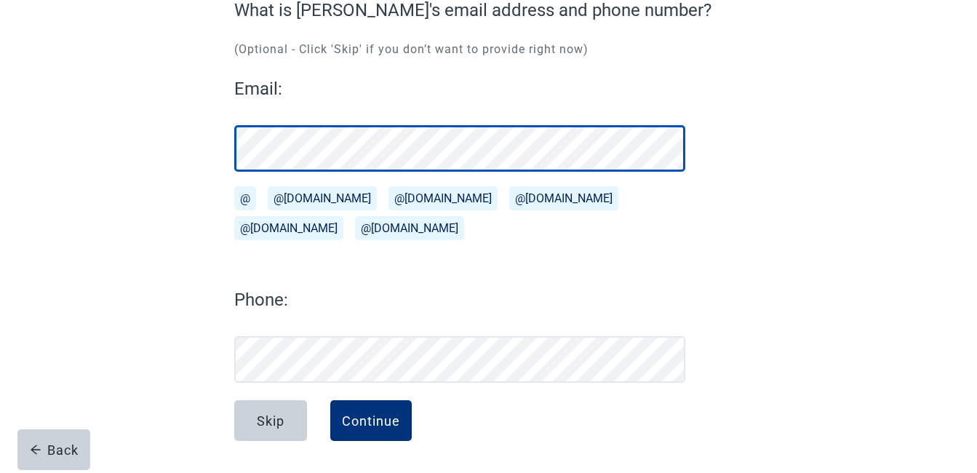
scroll to position [143, 0]
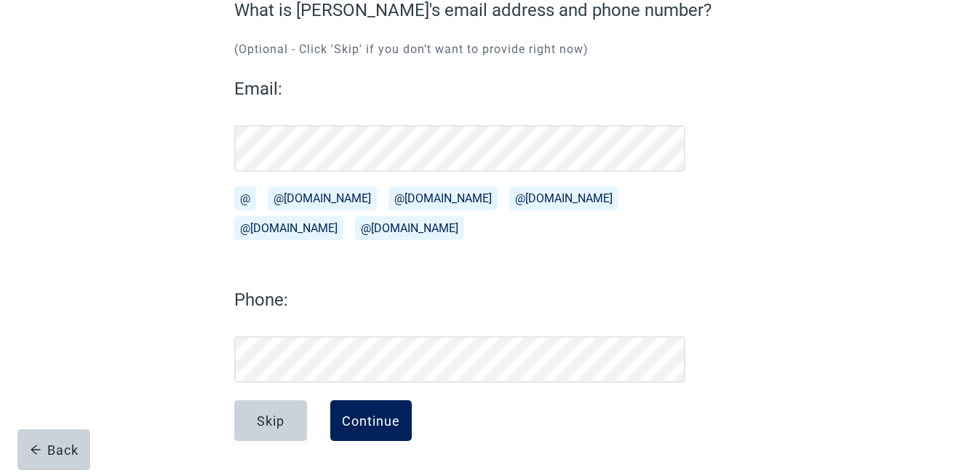
click at [364, 418] on div "Continue" at bounding box center [371, 420] width 58 height 15
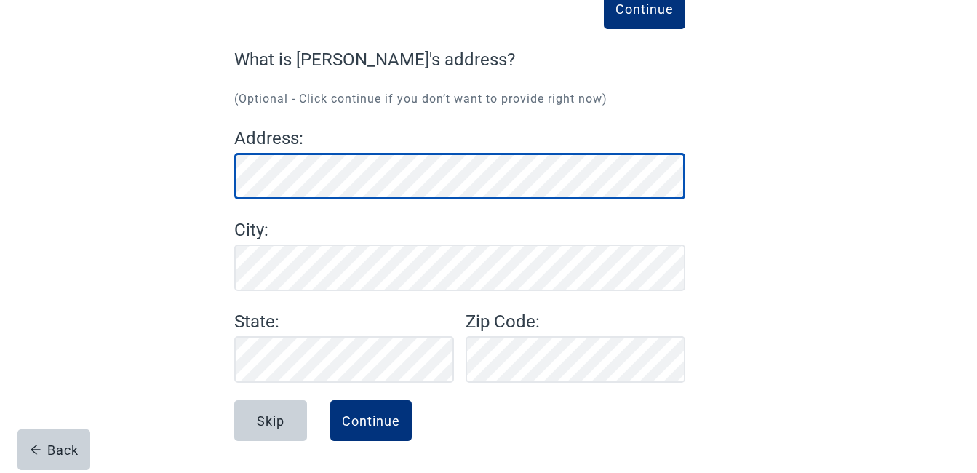
scroll to position [93, 0]
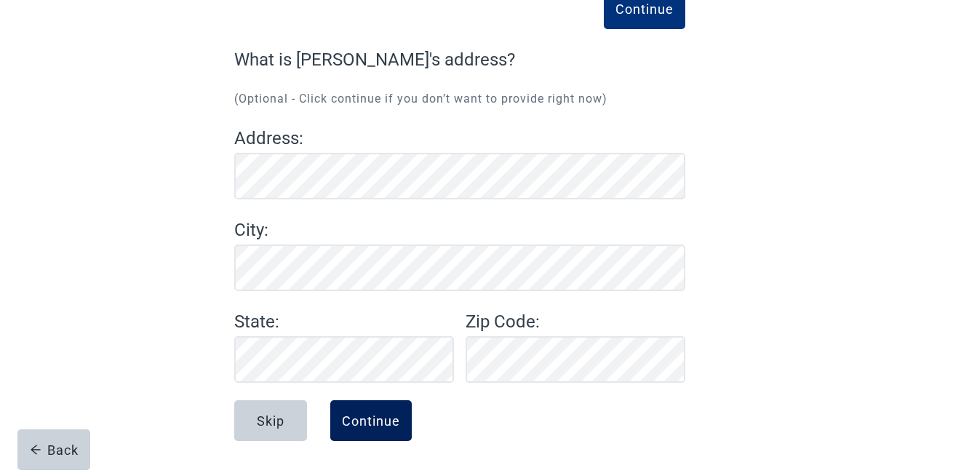
click at [362, 415] on div "Continue" at bounding box center [371, 420] width 58 height 15
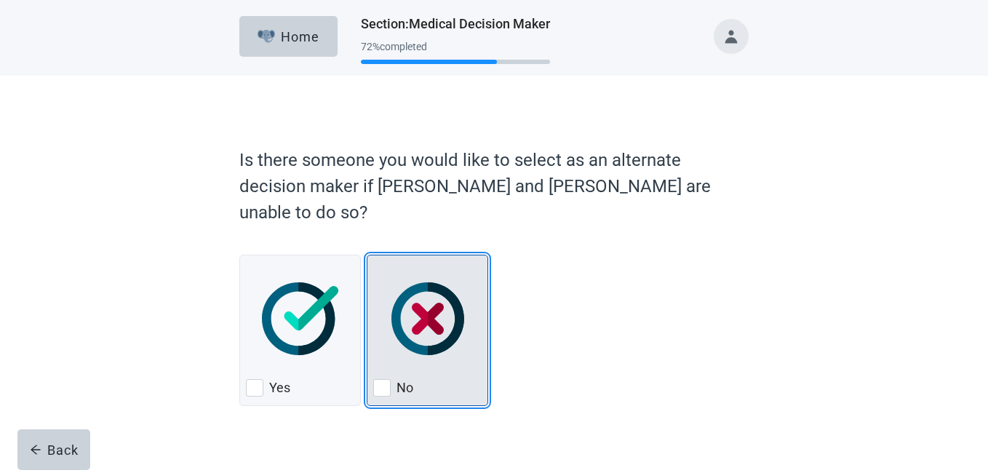
click at [380, 379] on div "No, checkbox, not checked" at bounding box center [381, 387] width 17 height 17
click at [367, 255] on input "No" at bounding box center [367, 255] width 1 height 1
checkbox input "true"
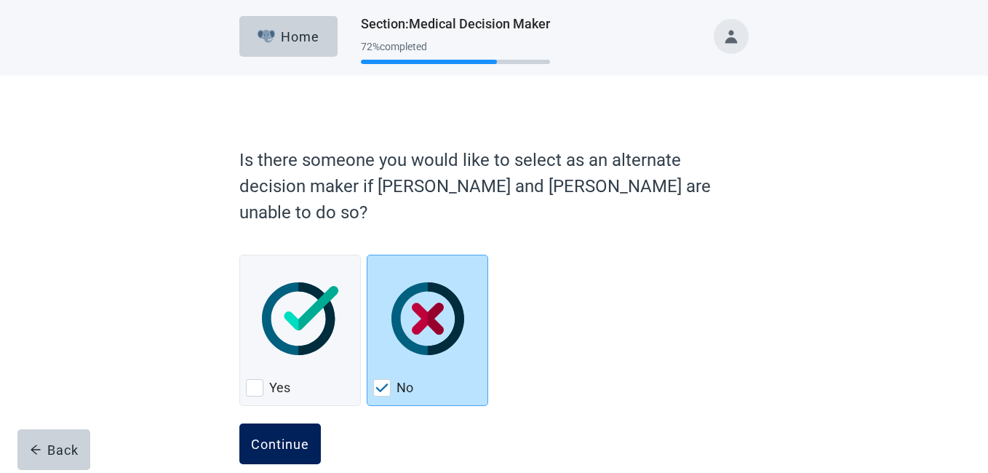
click at [269, 436] on div "Continue" at bounding box center [280, 443] width 58 height 15
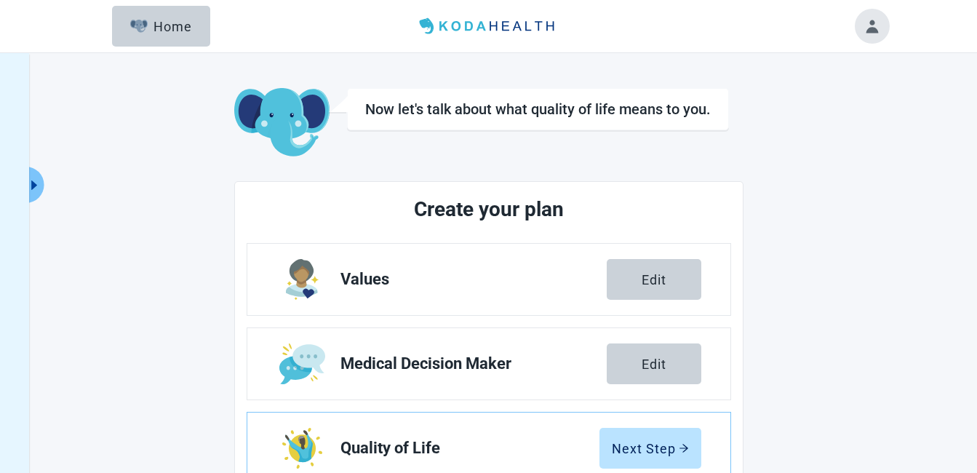
scroll to position [73, 0]
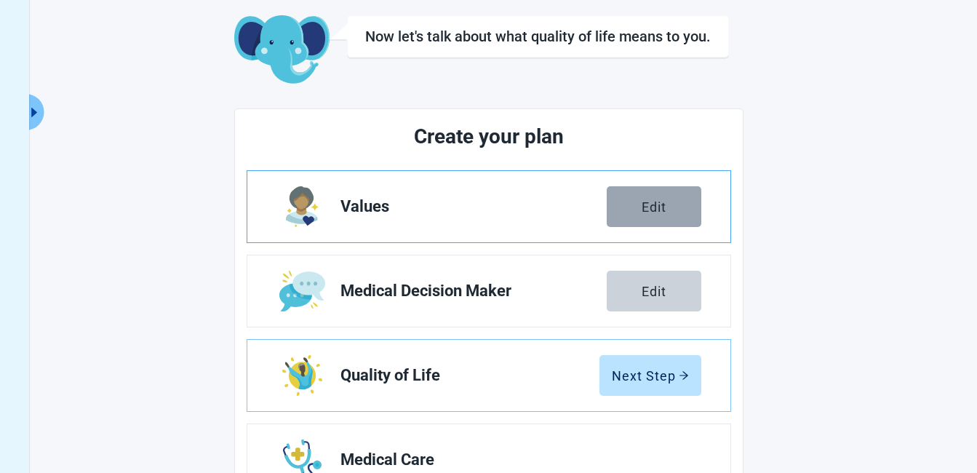
click at [638, 199] on button "Edit" at bounding box center [654, 206] width 95 height 41
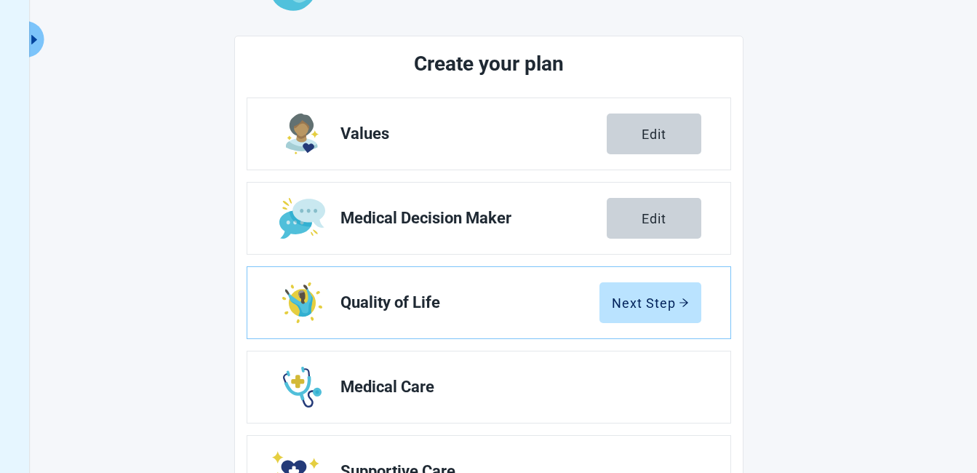
scroll to position [218, 0]
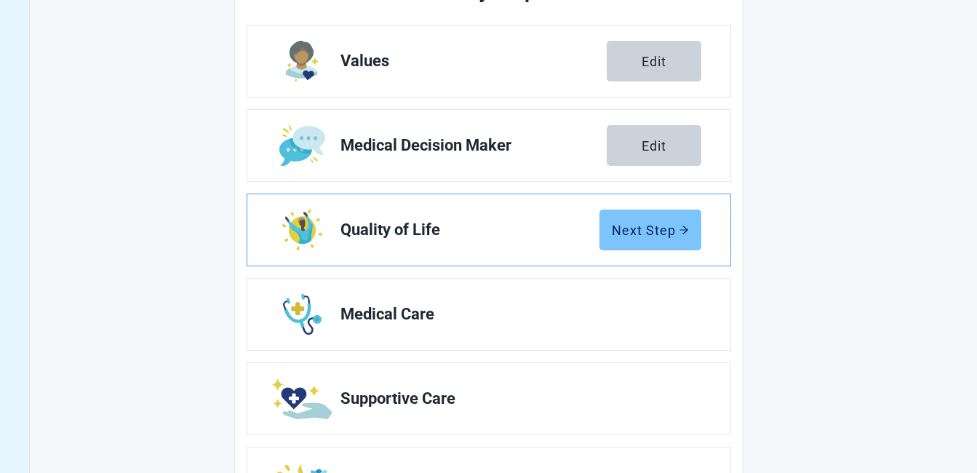
click at [646, 223] on div "Next Step" at bounding box center [650, 230] width 77 height 15
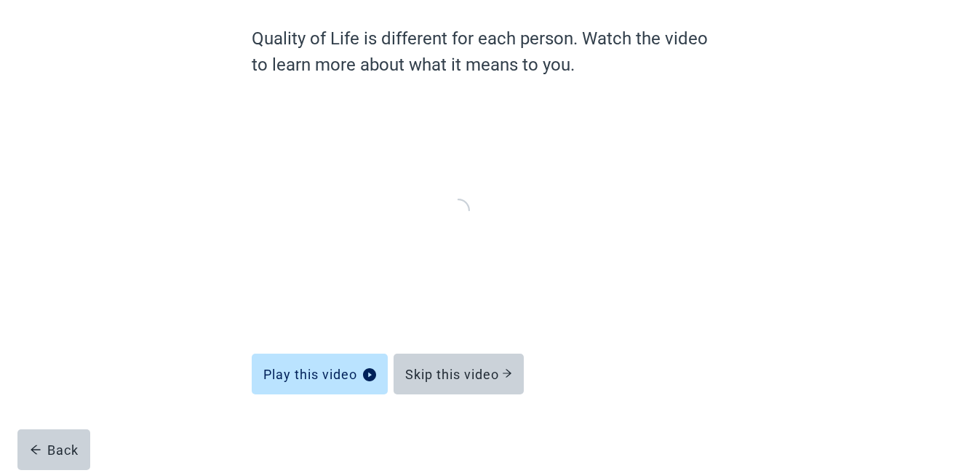
scroll to position [114, 0]
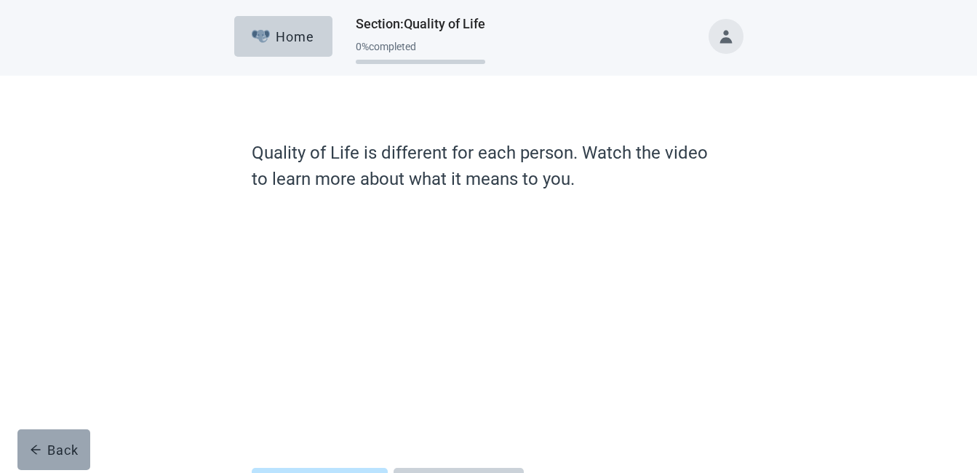
click at [50, 447] on div "Back" at bounding box center [54, 449] width 49 height 15
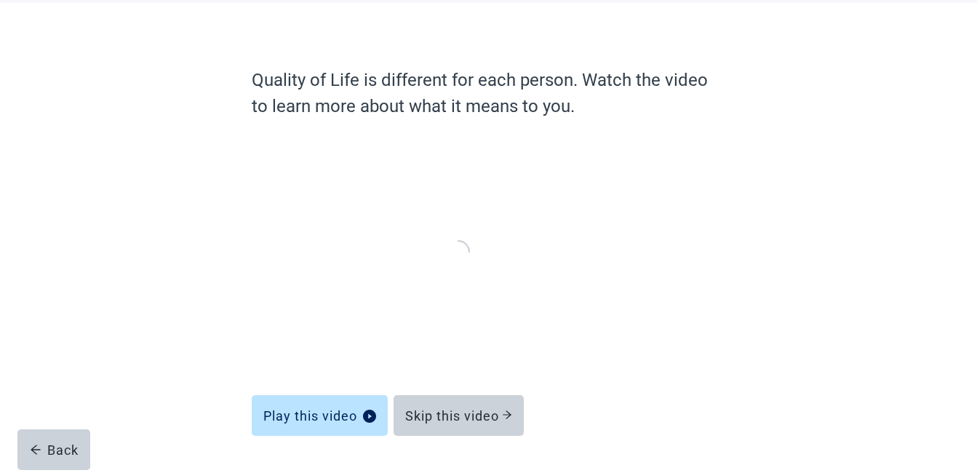
scroll to position [114, 0]
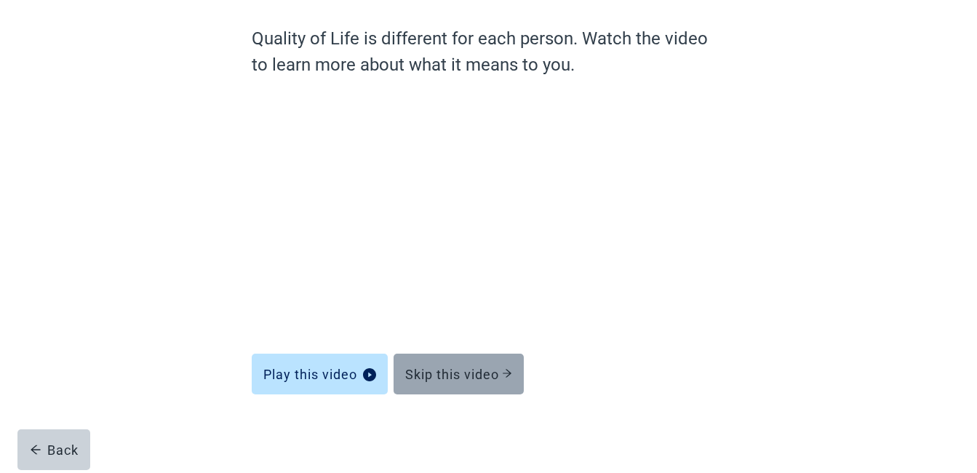
drag, startPoint x: 47, startPoint y: 447, endPoint x: 423, endPoint y: 375, distance: 383.6
click at [47, 447] on div "Back" at bounding box center [54, 449] width 49 height 15
click at [484, 367] on div "Skip this video" at bounding box center [458, 374] width 107 height 15
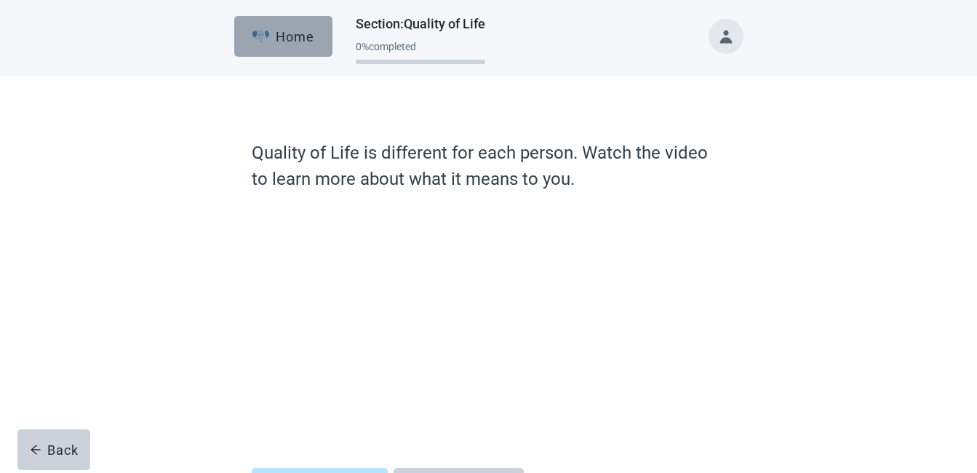
click at [290, 30] on div "Home" at bounding box center [283, 36] width 63 height 15
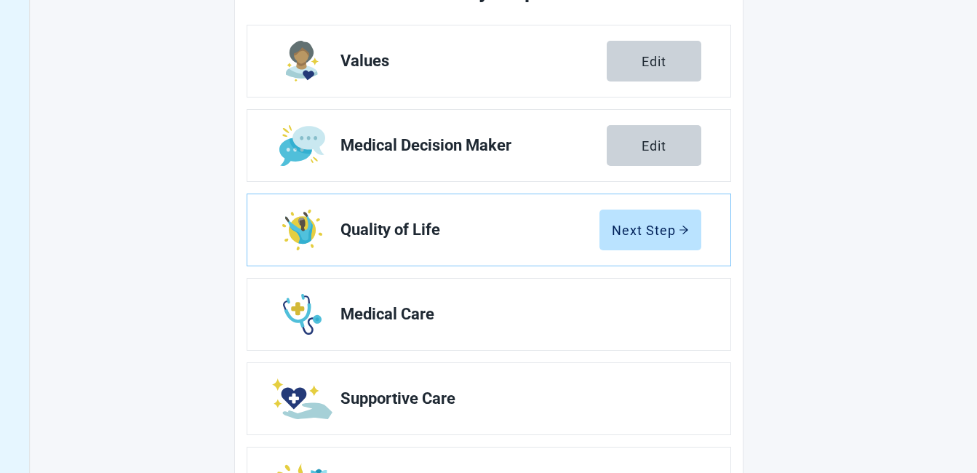
scroll to position [291, 0]
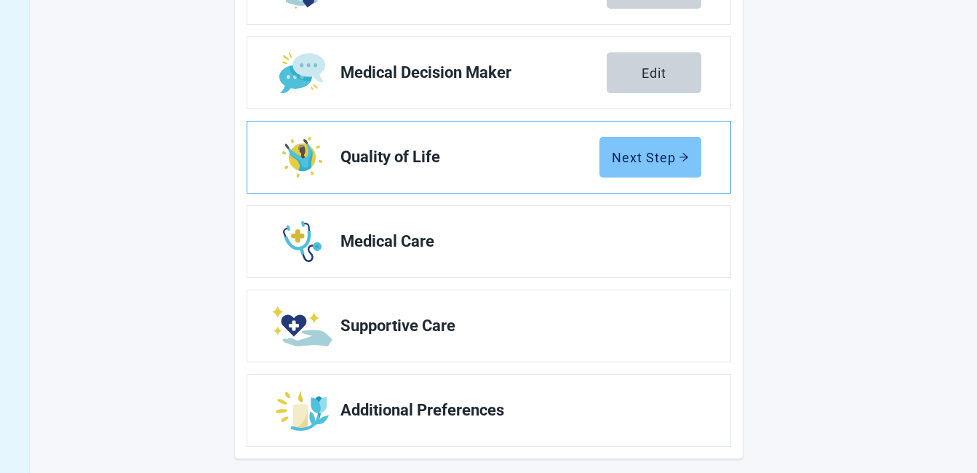
click at [655, 148] on button "Next Step" at bounding box center [650, 157] width 102 height 41
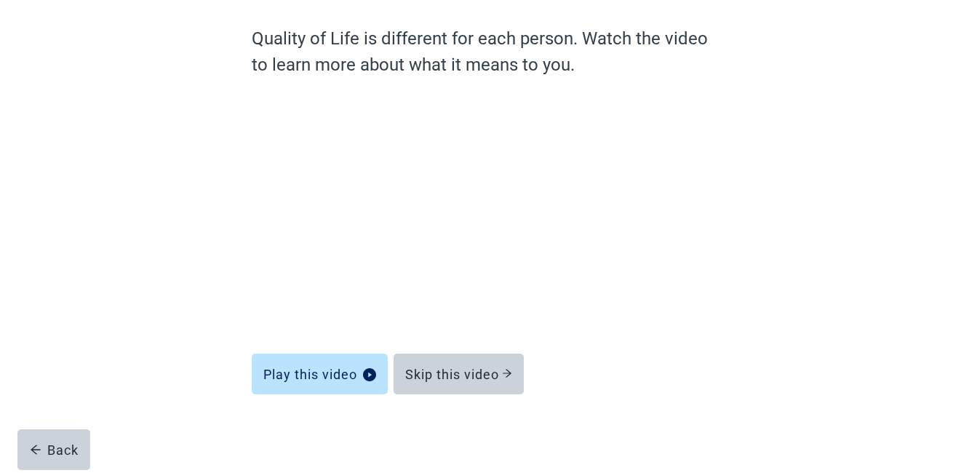
scroll to position [114, 0]
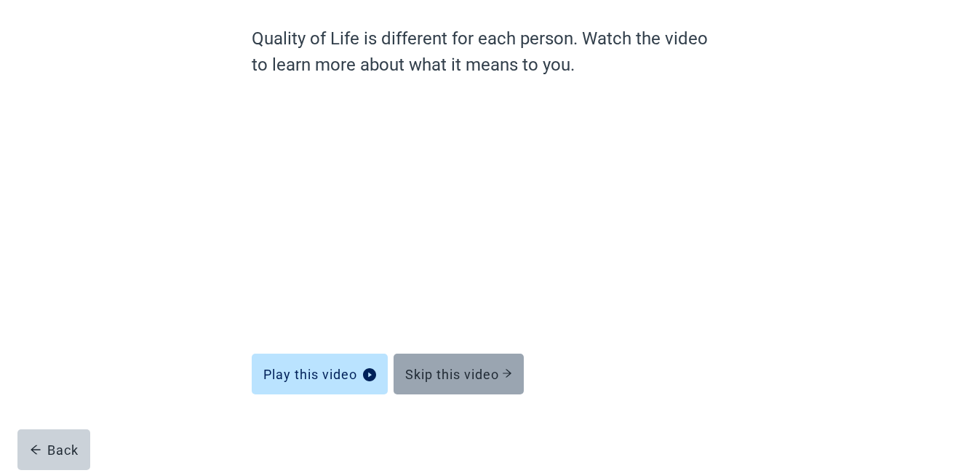
click at [501, 369] on div "Skip this video" at bounding box center [458, 374] width 107 height 15
click at [491, 367] on div "Skip this video" at bounding box center [458, 374] width 107 height 15
click at [487, 364] on button "Skip this video" at bounding box center [459, 374] width 130 height 41
click at [500, 367] on div "Skip this video" at bounding box center [458, 374] width 107 height 15
click at [496, 368] on div "Skip this video" at bounding box center [458, 374] width 107 height 15
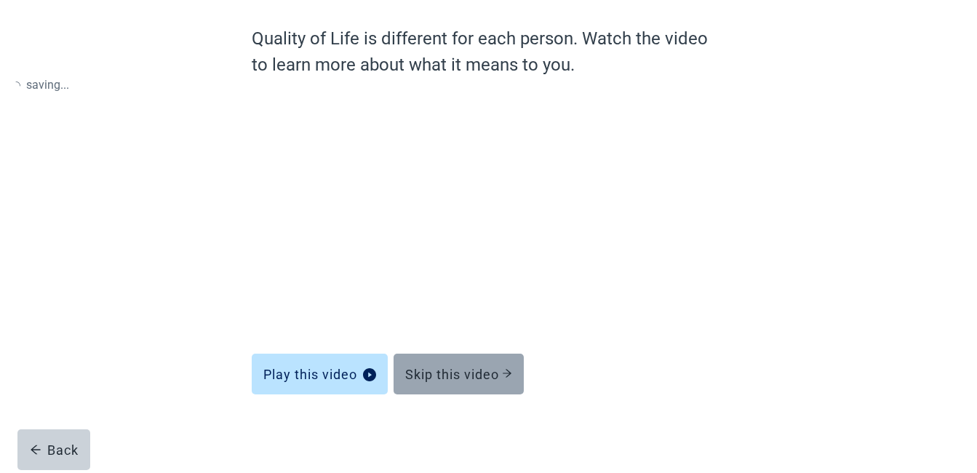
click at [487, 367] on div "Skip this video" at bounding box center [458, 374] width 107 height 15
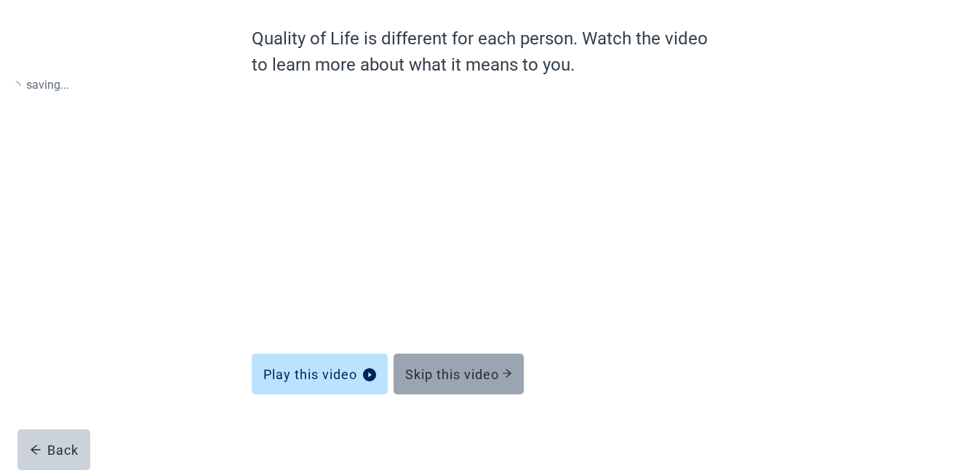
click at [510, 370] on icon "arrow-right" at bounding box center [507, 373] width 10 height 10
click at [509, 370] on icon "arrow-right" at bounding box center [507, 373] width 9 height 8
click at [506, 370] on icon "arrow-right" at bounding box center [507, 373] width 10 height 10
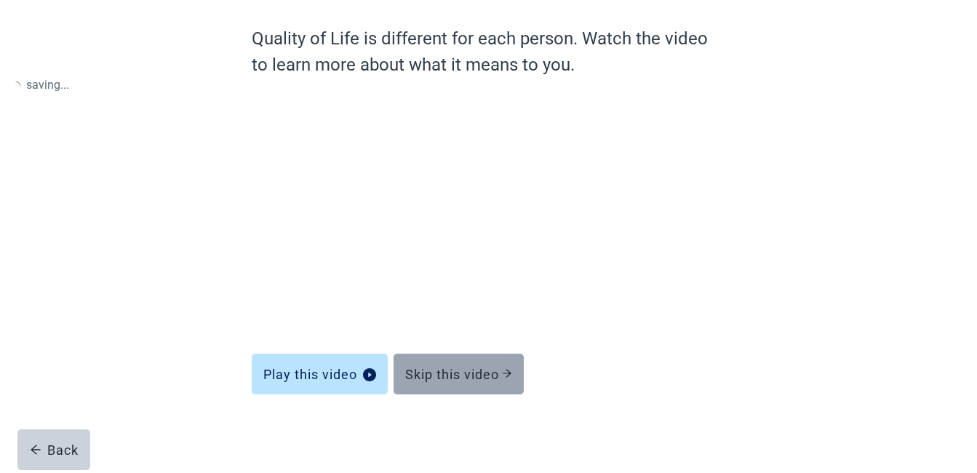
click at [506, 370] on icon "arrow-right" at bounding box center [507, 373] width 10 height 10
click at [501, 369] on div "Skip this video" at bounding box center [458, 374] width 107 height 15
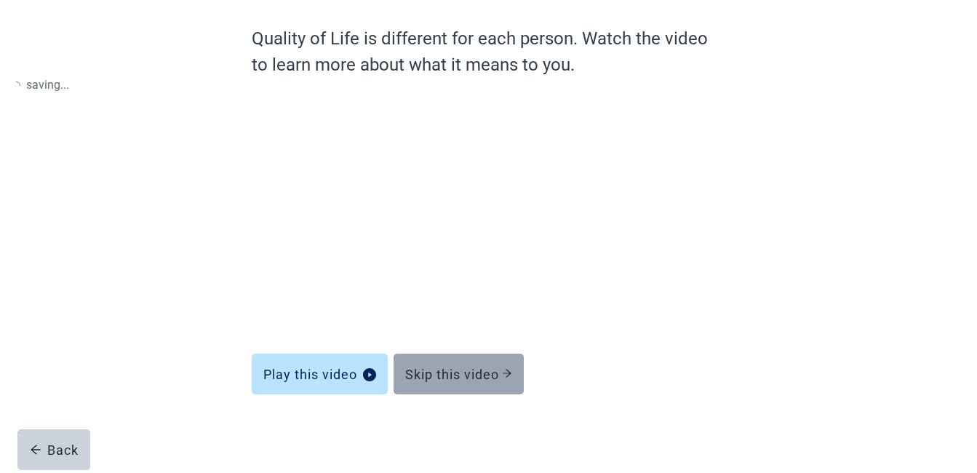
click at [500, 369] on div "Skip this video" at bounding box center [458, 374] width 107 height 15
click at [498, 369] on div "Skip this video" at bounding box center [458, 374] width 107 height 15
click at [499, 369] on div "Skip this video" at bounding box center [458, 374] width 107 height 15
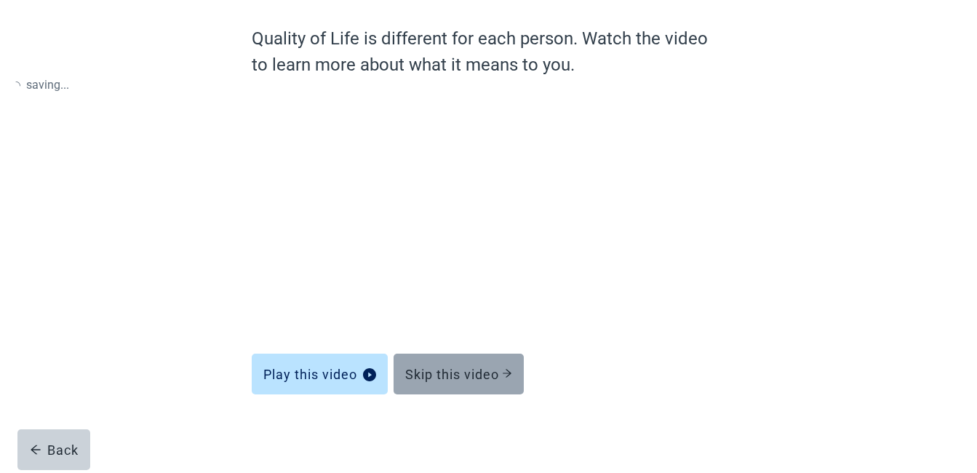
click at [499, 369] on div "Skip this video" at bounding box center [458, 374] width 107 height 15
click at [500, 369] on div "Skip this video" at bounding box center [458, 374] width 107 height 15
click at [499, 369] on div "Skip this video" at bounding box center [458, 374] width 107 height 15
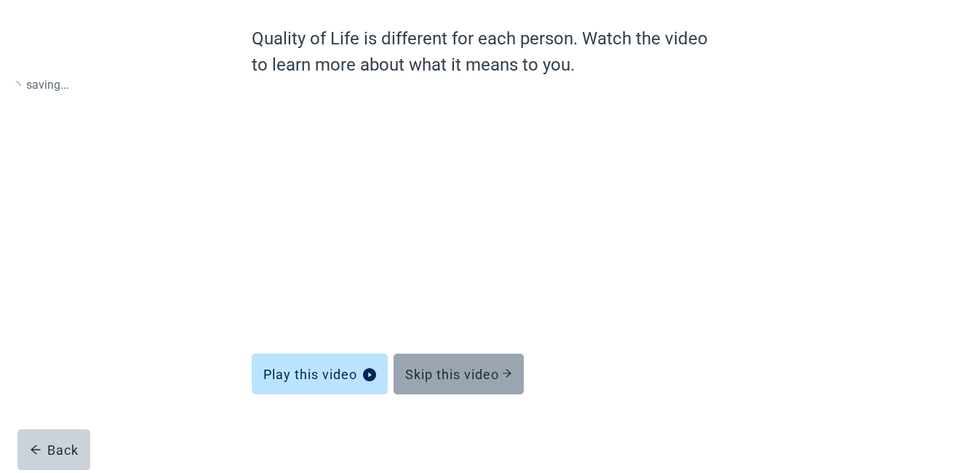
click at [499, 369] on div "Skip this video" at bounding box center [458, 374] width 107 height 15
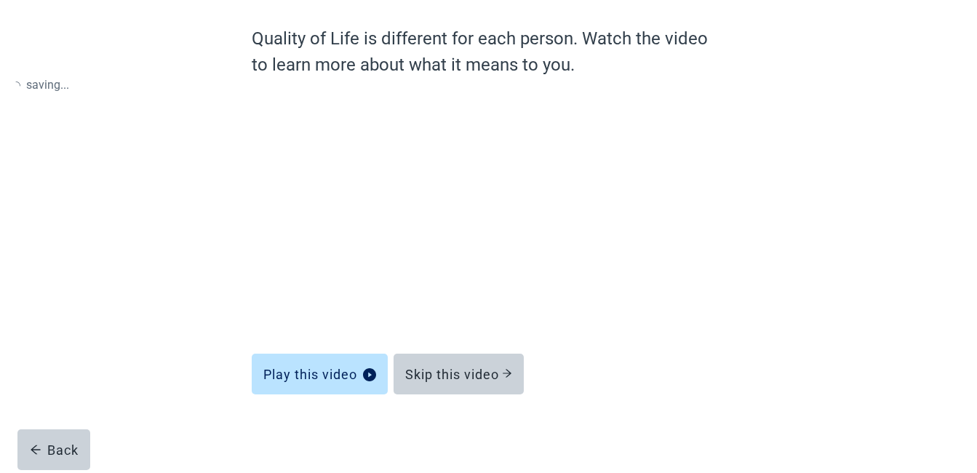
click at [498, 368] on div "Skip this video" at bounding box center [458, 374] width 107 height 15
click at [503, 367] on div "Skip this video" at bounding box center [458, 374] width 107 height 15
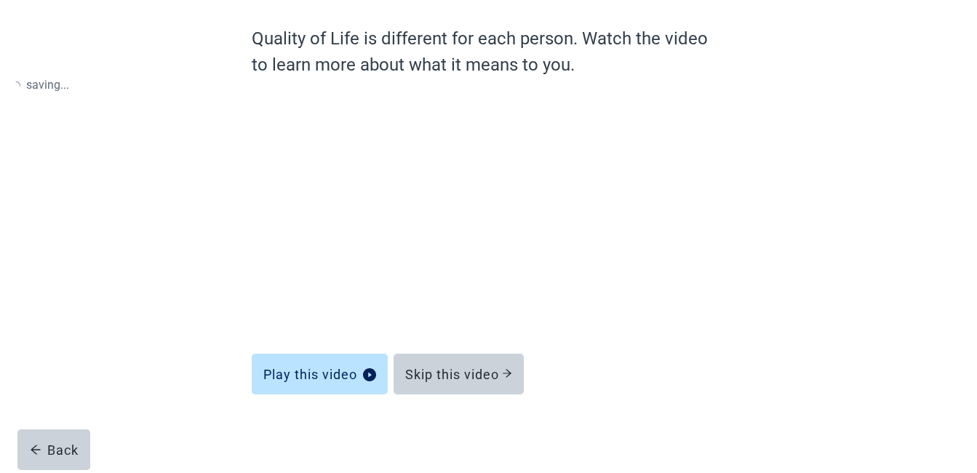
click at [503, 367] on div "Skip this video" at bounding box center [458, 374] width 107 height 15
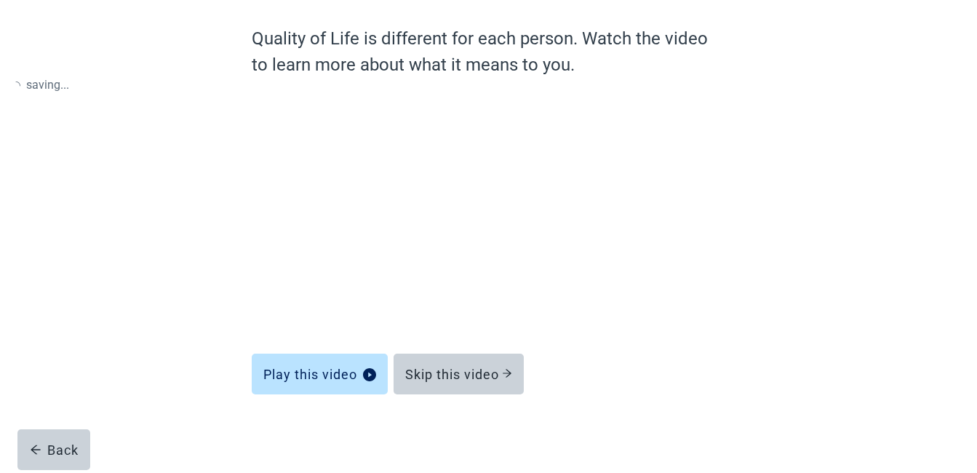
click at [503, 367] on div "Skip this video" at bounding box center [458, 374] width 107 height 15
click at [502, 367] on div "Skip this video" at bounding box center [458, 374] width 107 height 15
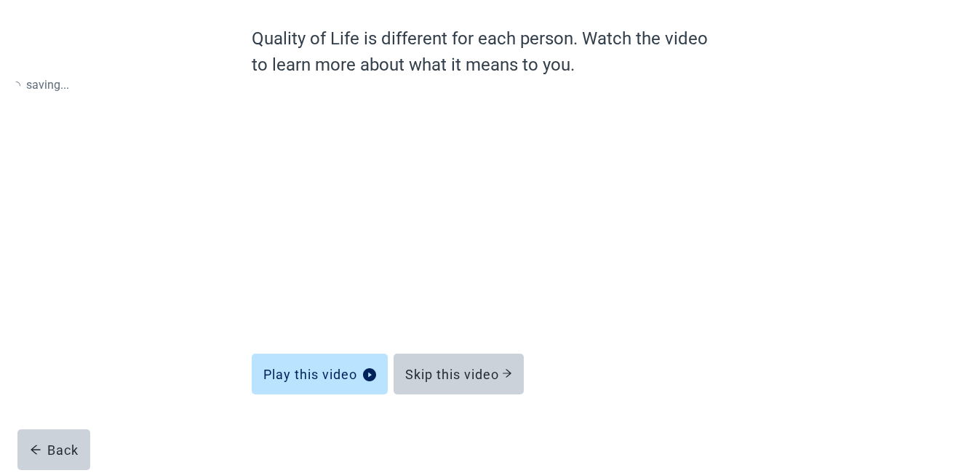
click at [502, 367] on div "Skip this video" at bounding box center [458, 374] width 107 height 15
click at [502, 366] on button "Skip this video" at bounding box center [459, 374] width 130 height 41
click at [502, 365] on button "Skip this video" at bounding box center [459, 374] width 130 height 41
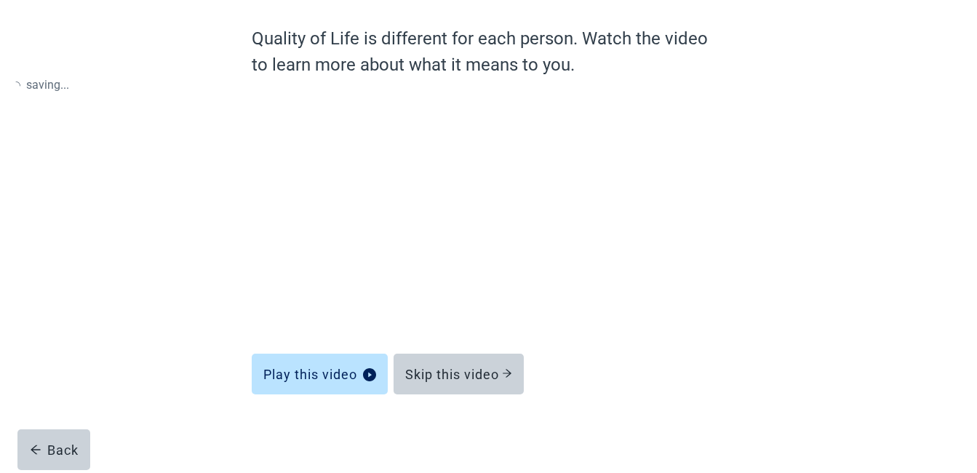
click at [481, 361] on button "Skip this video" at bounding box center [459, 374] width 130 height 41
click at [479, 365] on button "Skip this video" at bounding box center [459, 374] width 130 height 41
click at [479, 374] on div "Skip this video" at bounding box center [458, 374] width 107 height 15
click at [519, 367] on button "Skip this video" at bounding box center [459, 374] width 130 height 41
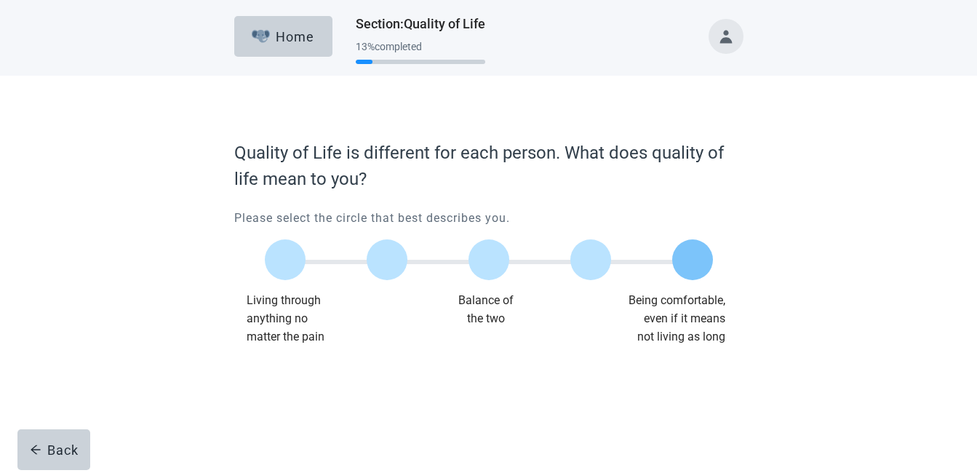
click at [710, 255] on label "Main content" at bounding box center [692, 259] width 41 height 41
click at [693, 260] on input "Quality of life scale: 100 out of 100. Being comfortable, even if it means not …" at bounding box center [693, 260] width 0 height 0
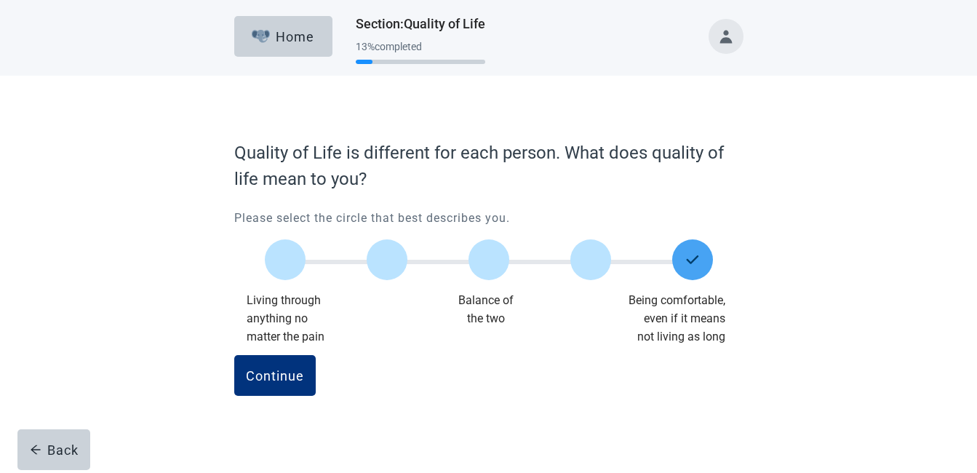
click at [706, 250] on label "Main content" at bounding box center [692, 259] width 41 height 41
click at [693, 260] on input "Quality of life scale: 100 out of 100. Being comfortable, even if it means not …" at bounding box center [693, 260] width 0 height 0
click at [279, 371] on div "Continue" at bounding box center [275, 375] width 58 height 15
click at [278, 371] on div "Continue" at bounding box center [275, 375] width 58 height 15
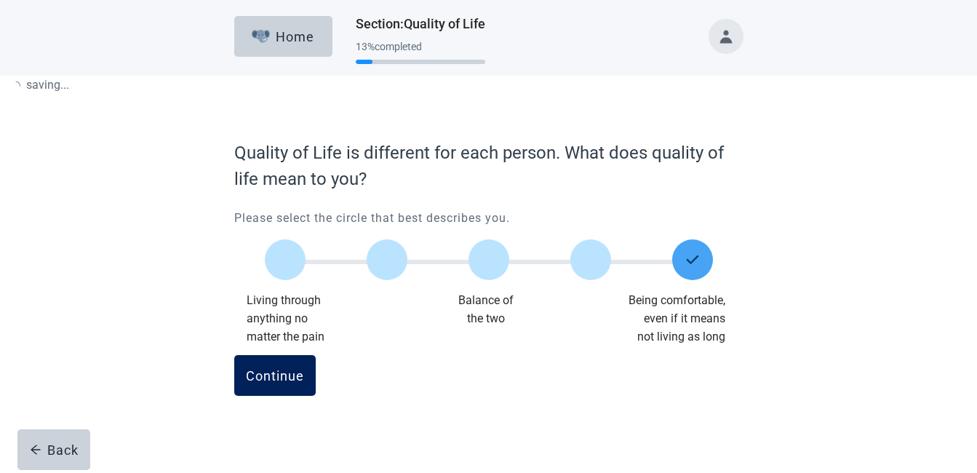
click at [278, 370] on div "Continue" at bounding box center [275, 375] width 58 height 15
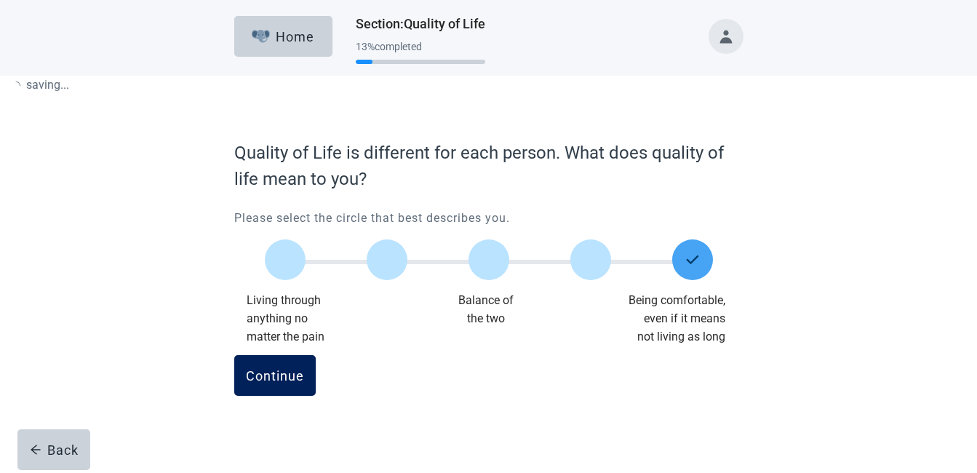
click at [278, 370] on div "Continue" at bounding box center [275, 375] width 58 height 15
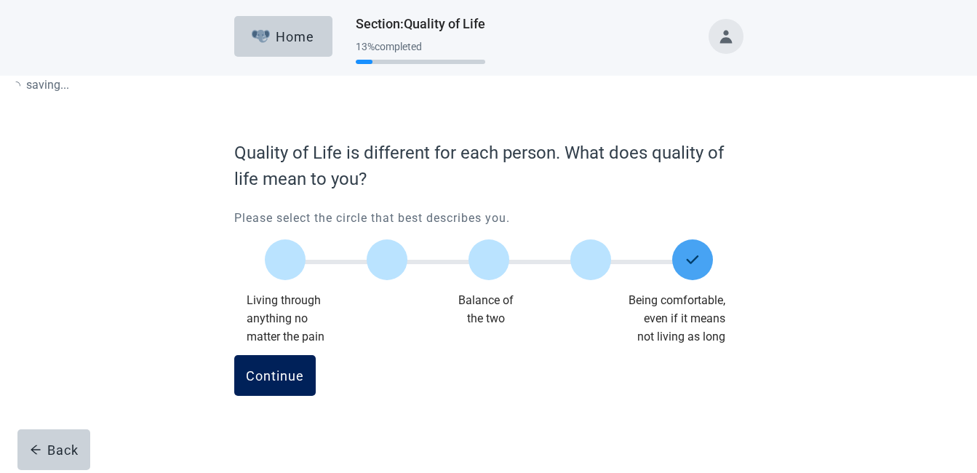
click at [278, 370] on div "Continue" at bounding box center [275, 375] width 58 height 15
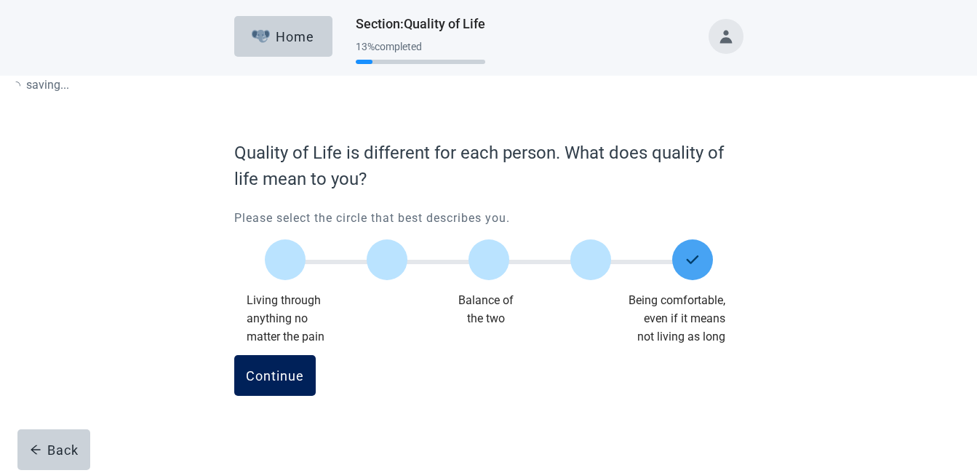
click at [278, 370] on div "Continue" at bounding box center [275, 375] width 58 height 15
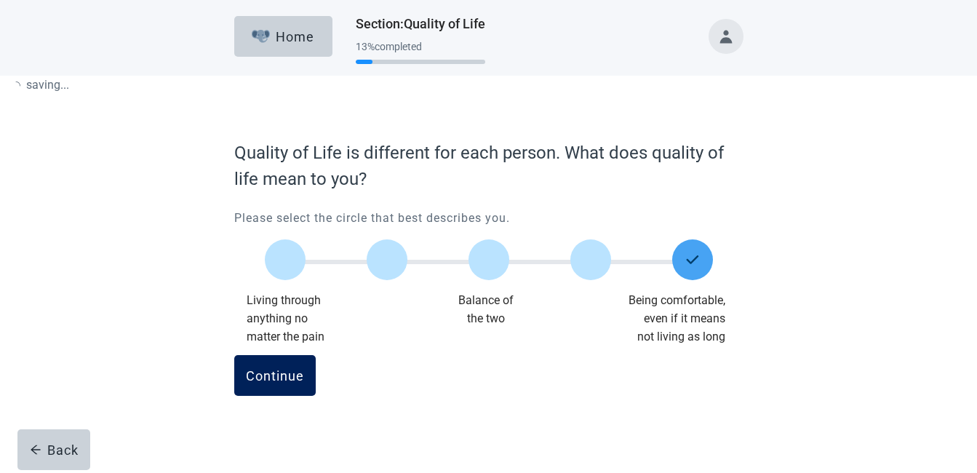
click at [278, 370] on div "Continue" at bounding box center [275, 375] width 58 height 15
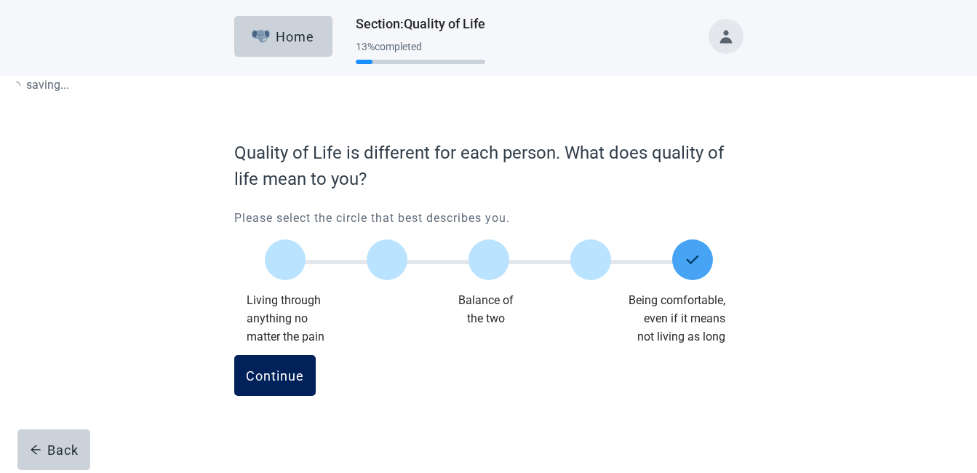
click at [278, 370] on div "Continue" at bounding box center [275, 375] width 58 height 15
click at [282, 370] on div "Continue" at bounding box center [275, 375] width 58 height 15
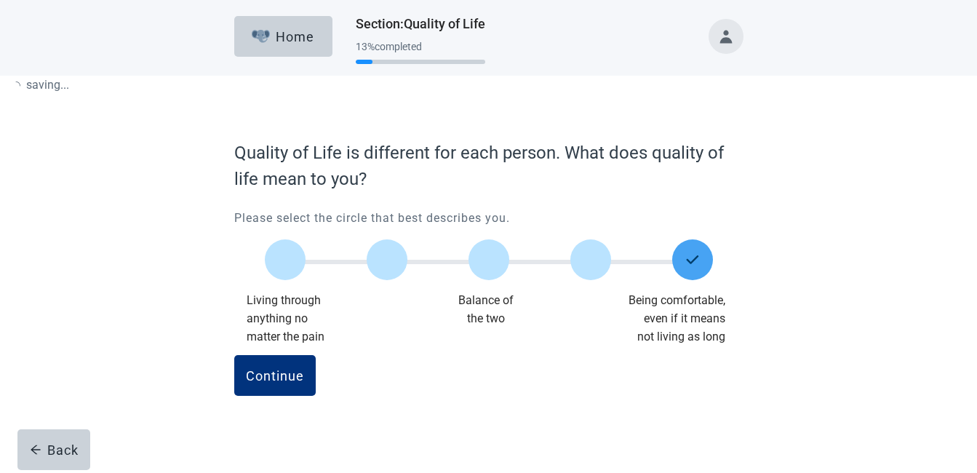
click at [282, 370] on div "Continue" at bounding box center [275, 375] width 58 height 15
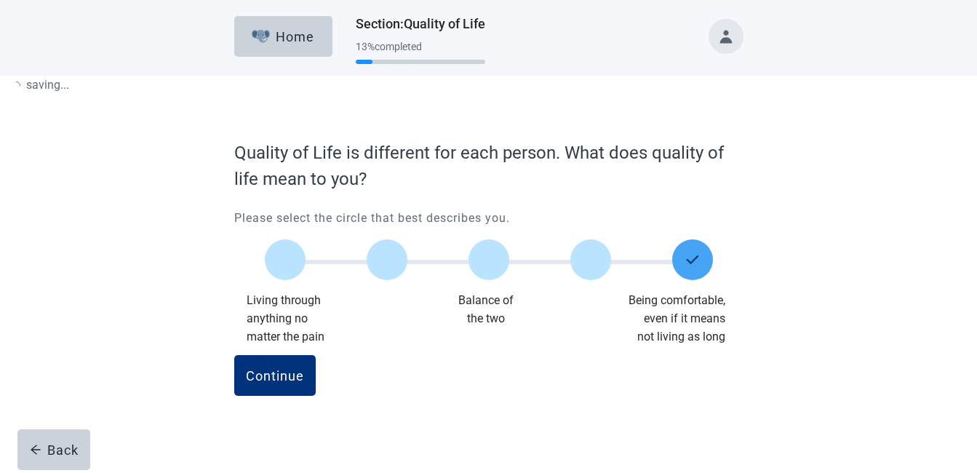
click at [282, 370] on div "Continue" at bounding box center [275, 375] width 58 height 15
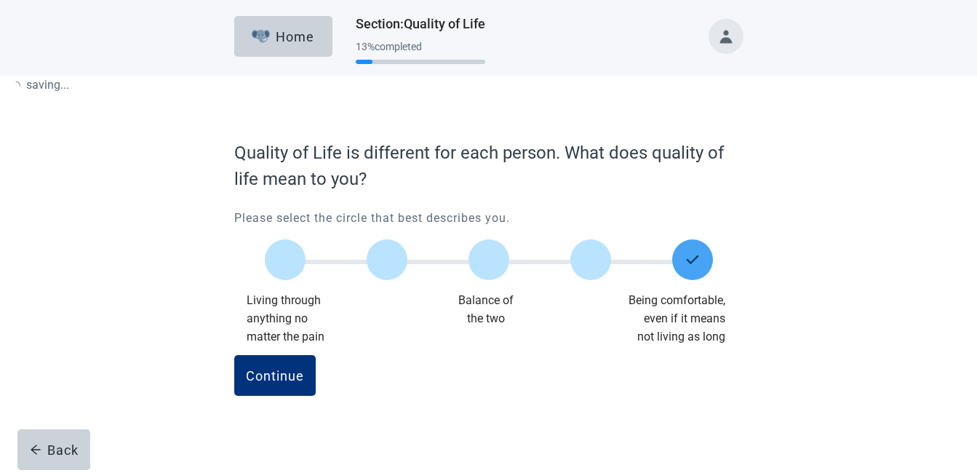
click at [282, 370] on div "Continue" at bounding box center [275, 375] width 58 height 15
click at [282, 372] on div "Continue" at bounding box center [275, 375] width 58 height 15
click at [276, 371] on div "Continue" at bounding box center [275, 375] width 58 height 15
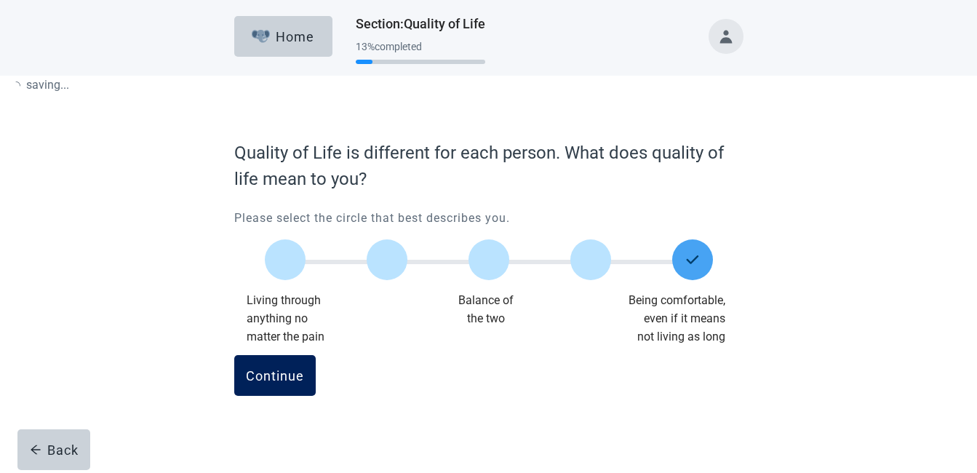
click at [276, 371] on div "Continue" at bounding box center [275, 375] width 58 height 15
click at [276, 373] on div "Continue" at bounding box center [275, 375] width 58 height 15
click at [274, 369] on div "Continue" at bounding box center [275, 375] width 58 height 15
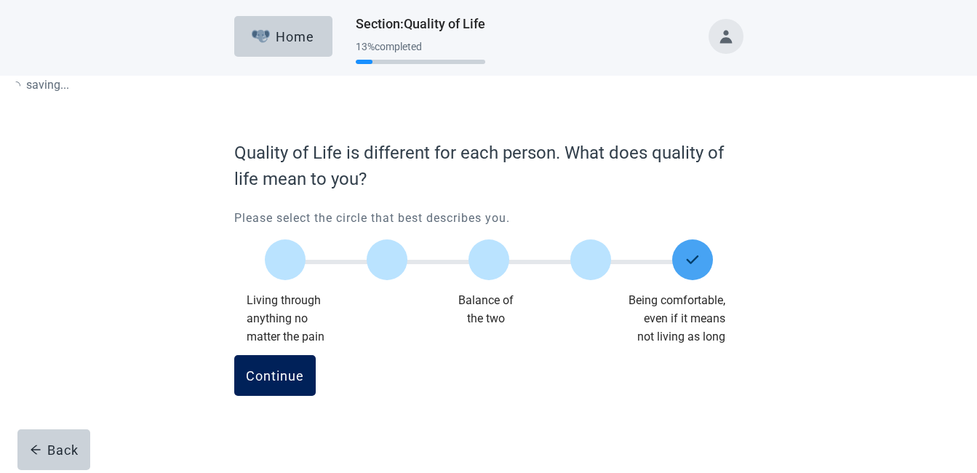
click at [273, 369] on div "Continue" at bounding box center [275, 375] width 58 height 15
click at [273, 368] on div "Continue" at bounding box center [275, 375] width 58 height 15
click at [271, 368] on div "Continue" at bounding box center [275, 375] width 58 height 15
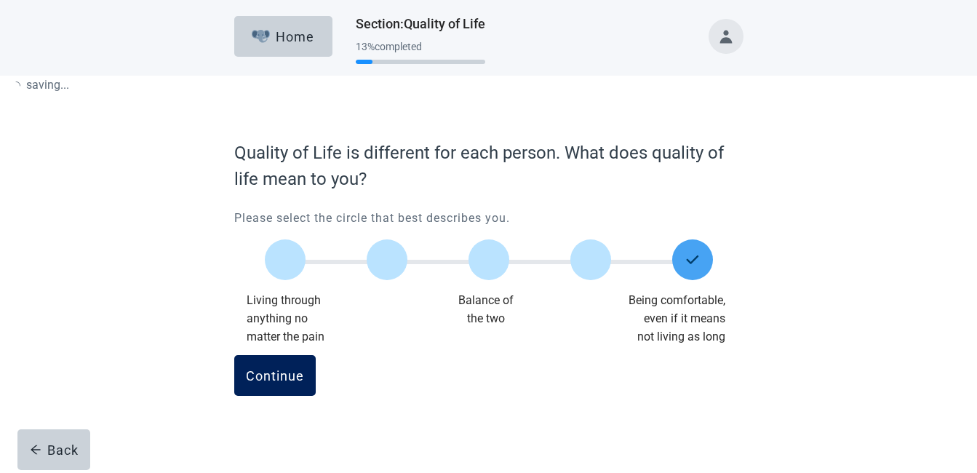
click at [271, 368] on div "Continue" at bounding box center [275, 375] width 58 height 15
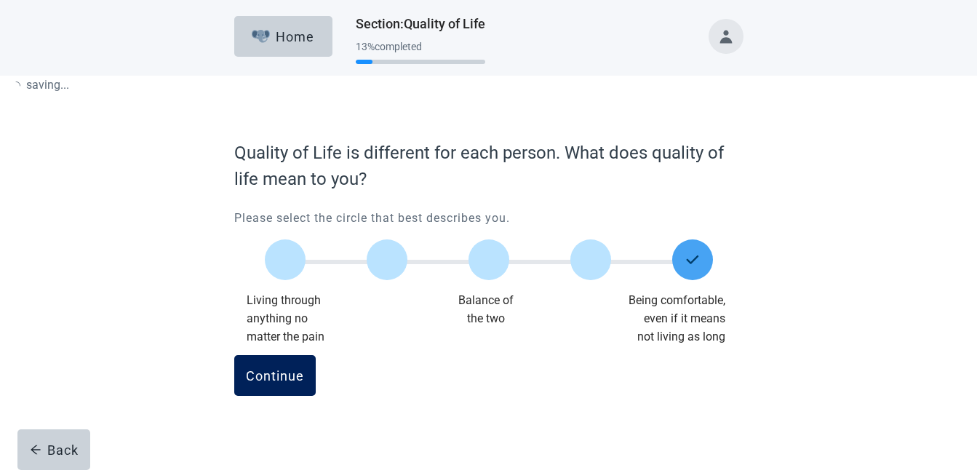
click at [271, 368] on div "Continue" at bounding box center [275, 375] width 58 height 15
click at [281, 365] on button "Continue" at bounding box center [274, 375] width 81 height 41
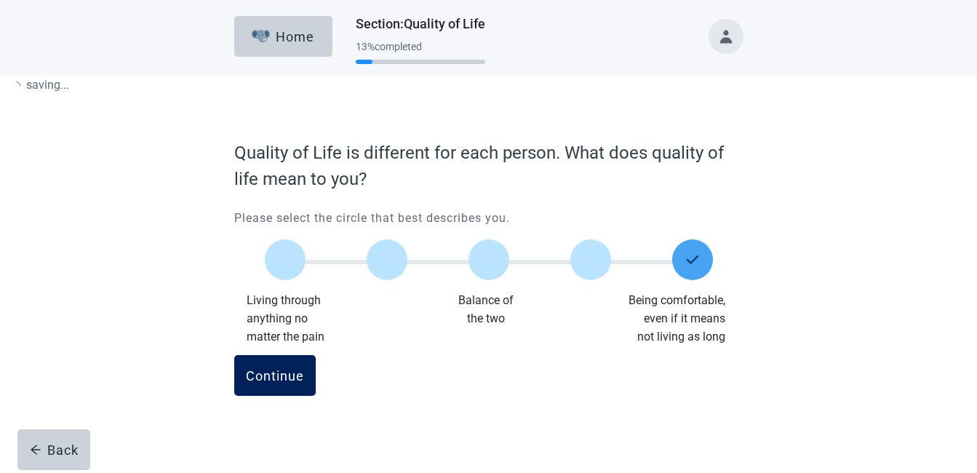
click at [281, 365] on button "Continue" at bounding box center [274, 375] width 81 height 41
click at [282, 365] on button "Continue" at bounding box center [274, 375] width 81 height 41
click at [280, 365] on button "Continue" at bounding box center [274, 375] width 81 height 41
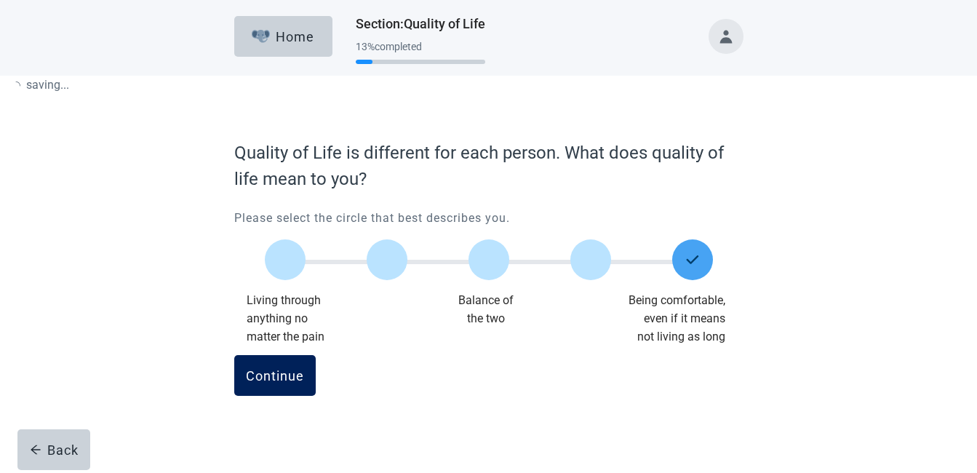
click at [280, 365] on button "Continue" at bounding box center [274, 375] width 81 height 41
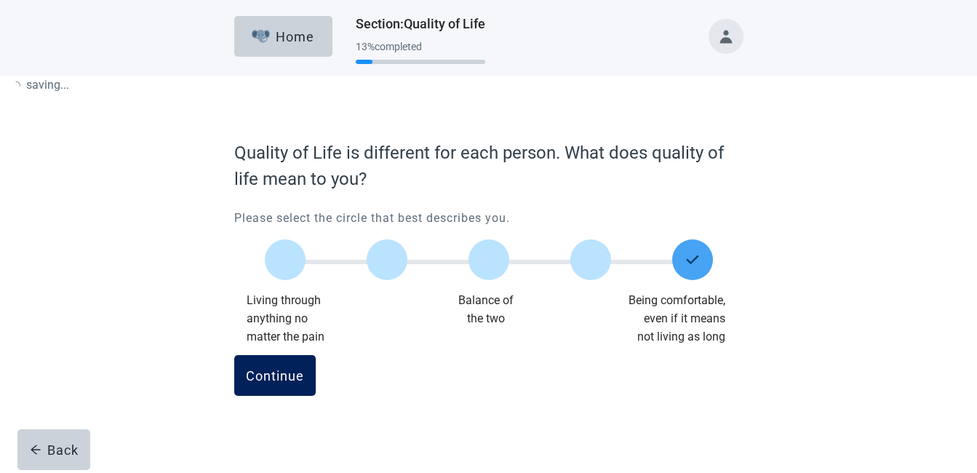
click at [280, 366] on button "Continue" at bounding box center [274, 375] width 81 height 41
click at [283, 369] on div "Continue" at bounding box center [275, 375] width 58 height 15
click at [282, 369] on div "Continue" at bounding box center [275, 375] width 58 height 15
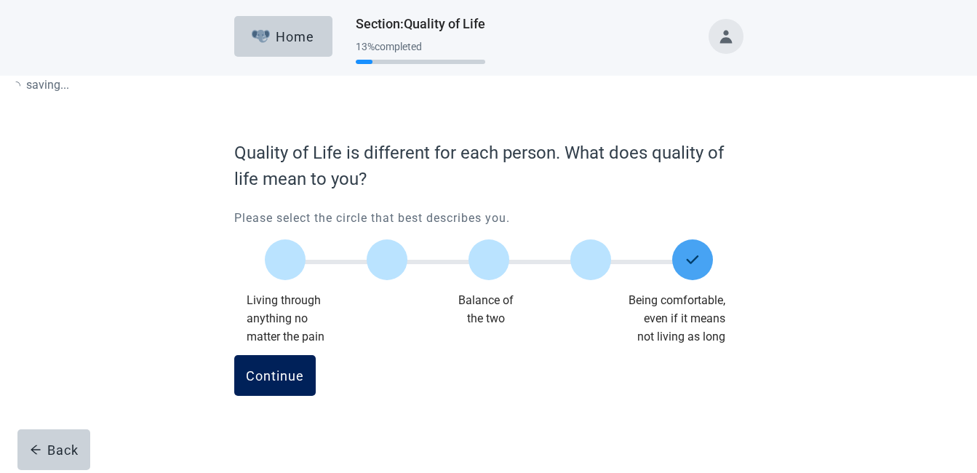
click at [282, 369] on div "Continue" at bounding box center [275, 375] width 58 height 15
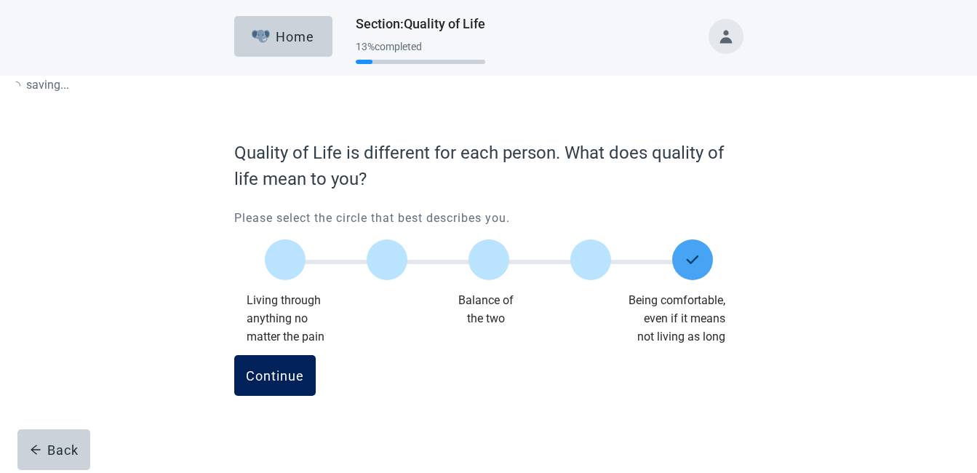
click at [282, 369] on div "Continue" at bounding box center [275, 375] width 58 height 15
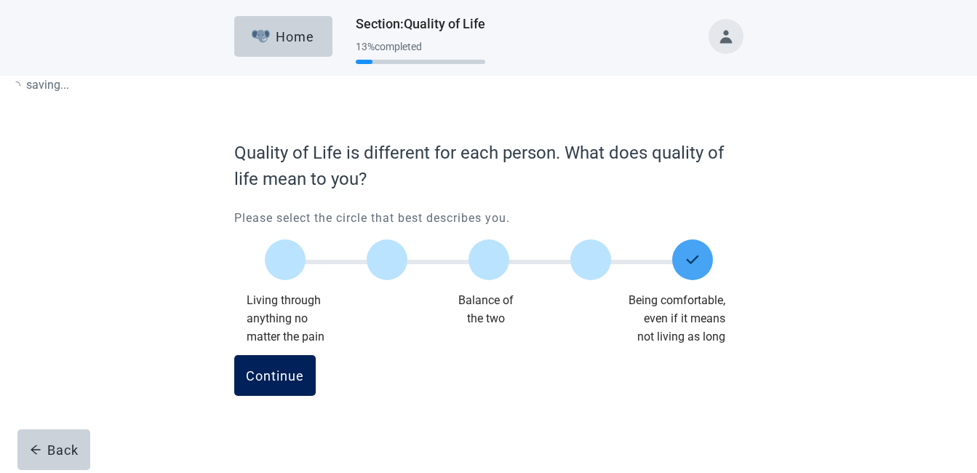
click at [282, 369] on div "Continue" at bounding box center [275, 375] width 58 height 15
click at [276, 369] on div "Continue" at bounding box center [275, 375] width 58 height 15
drag, startPoint x: 276, startPoint y: 369, endPoint x: 402, endPoint y: 351, distance: 126.3
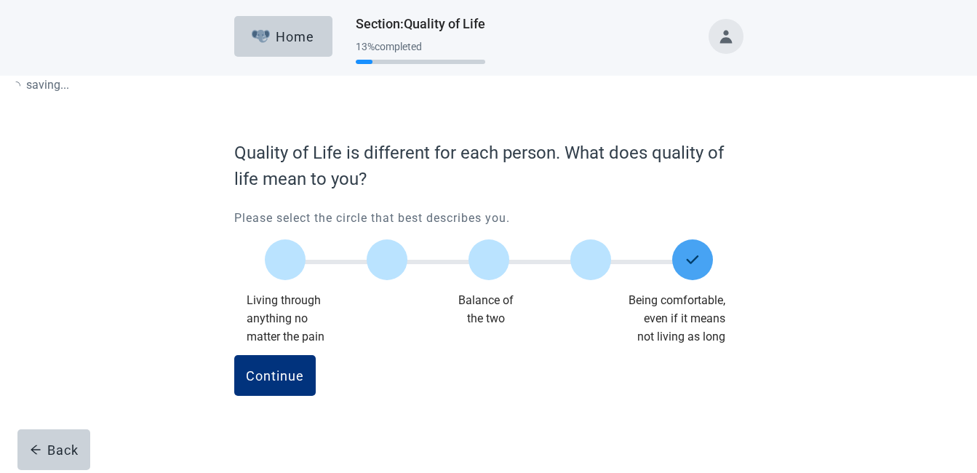
click at [276, 369] on div "Continue" at bounding box center [275, 375] width 58 height 15
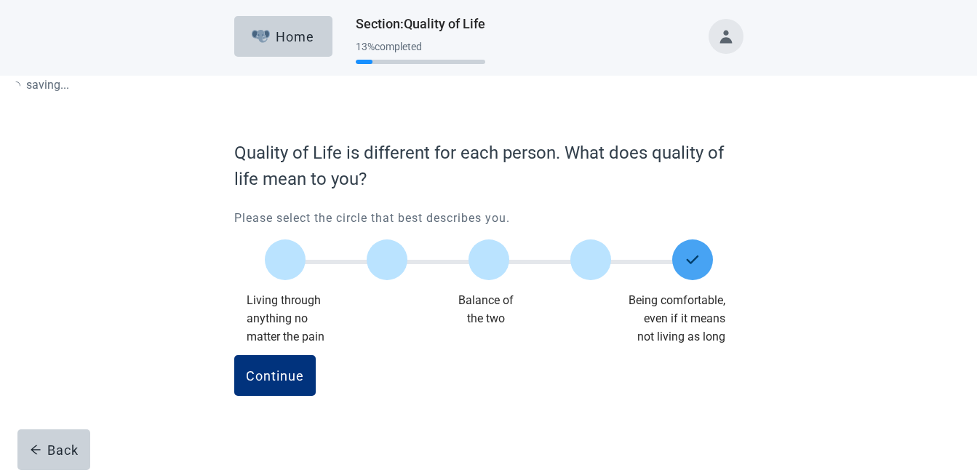
click at [276, 369] on div "Continue" at bounding box center [275, 375] width 58 height 15
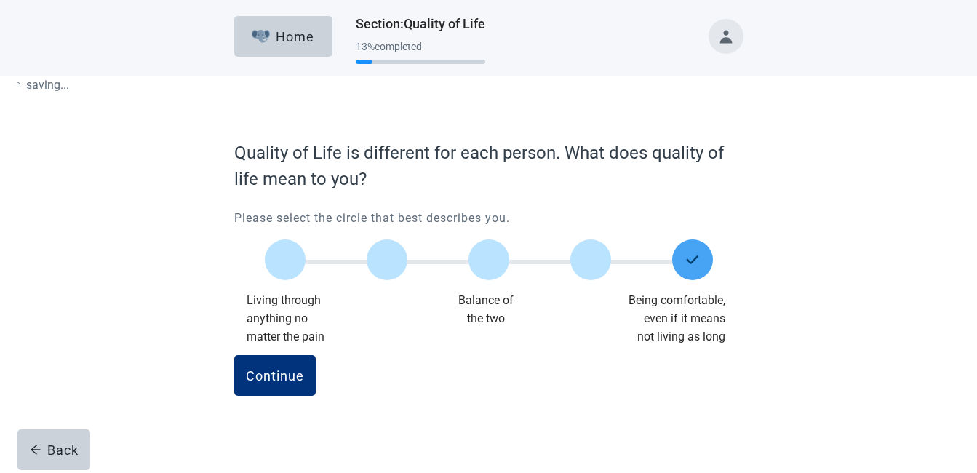
click at [276, 369] on div "Continue" at bounding box center [275, 375] width 58 height 15
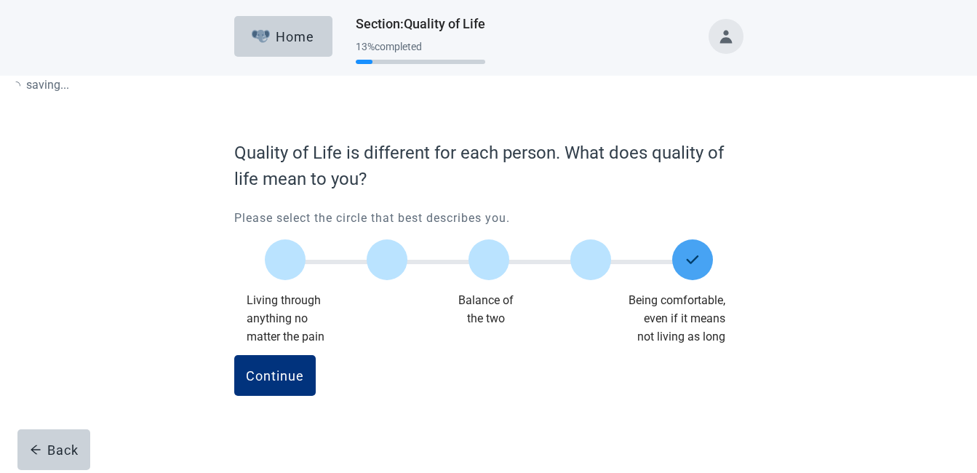
click at [276, 369] on div "Continue" at bounding box center [275, 375] width 58 height 15
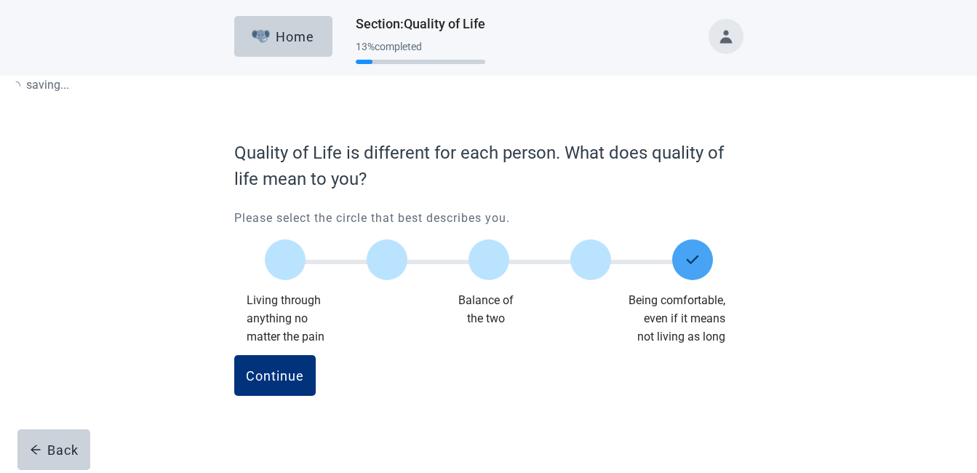
click at [276, 369] on div "Continue" at bounding box center [275, 375] width 58 height 15
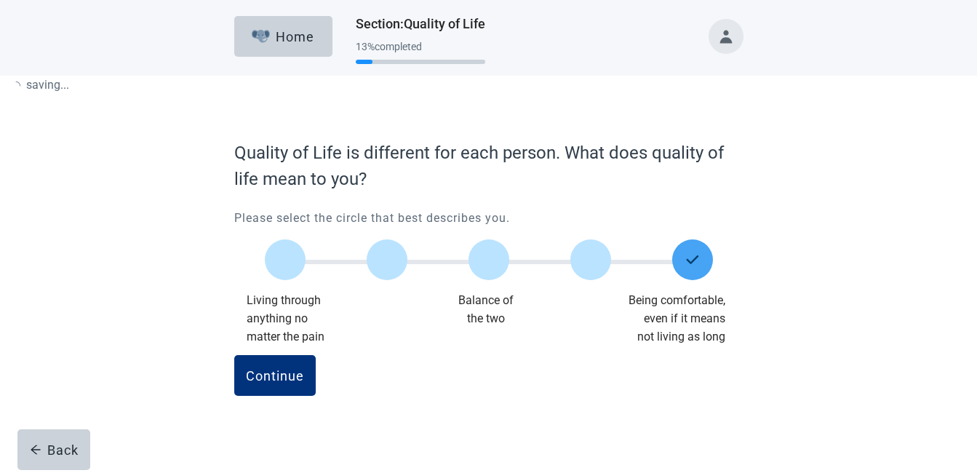
click at [276, 369] on div "Continue" at bounding box center [275, 375] width 58 height 15
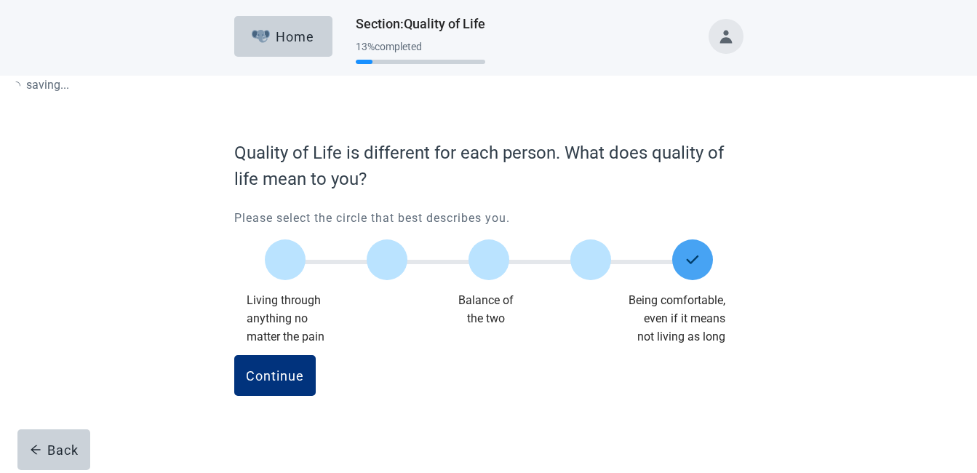
click at [276, 369] on div "Continue" at bounding box center [275, 375] width 58 height 15
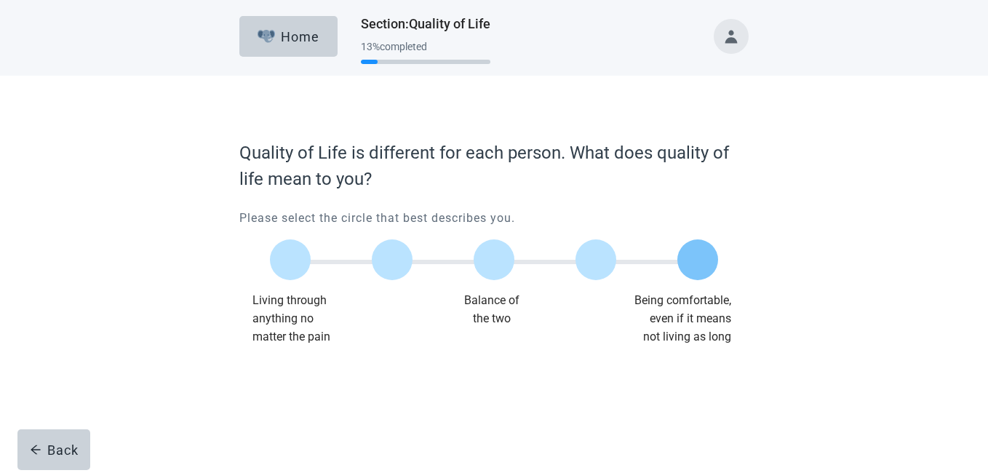
click at [698, 256] on label "Main content" at bounding box center [697, 259] width 41 height 41
click at [698, 260] on input "Quality of life scale: 100 out of 100. Being comfortable, even if it means not …" at bounding box center [698, 260] width 0 height 0
drag, startPoint x: 698, startPoint y: 256, endPoint x: 907, endPoint y: 431, distance: 272.7
click at [696, 258] on img "Main content" at bounding box center [697, 259] width 17 height 17
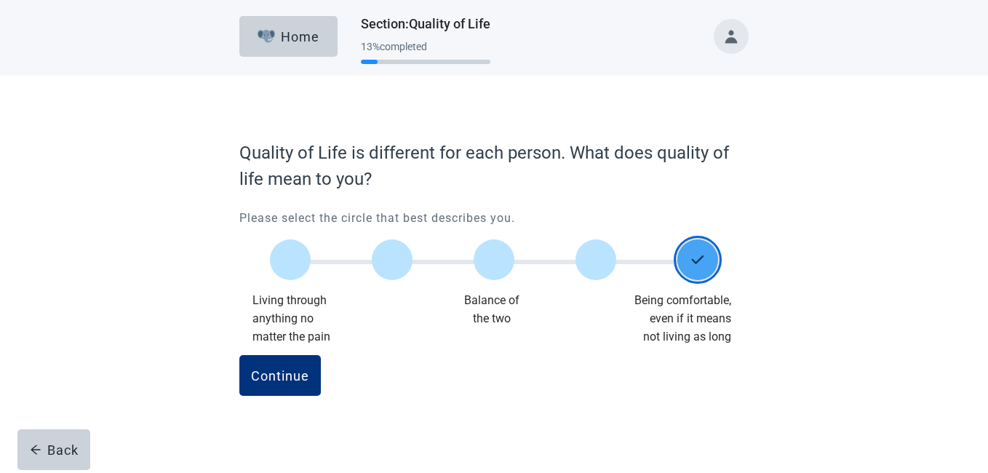
click at [698, 260] on input "Quality of life scale: 100 out of 100. Being comfortable, even if it means not …" at bounding box center [698, 260] width 0 height 0
click at [696, 258] on img "Main content" at bounding box center [697, 259] width 17 height 17
click at [698, 260] on input "Quality of life scale: 100 out of 100. Being comfortable, even if it means not …" at bounding box center [698, 260] width 0 height 0
click at [282, 367] on button "Continue" at bounding box center [279, 375] width 81 height 41
click at [727, 33] on button "Toggle account menu" at bounding box center [731, 36] width 35 height 35
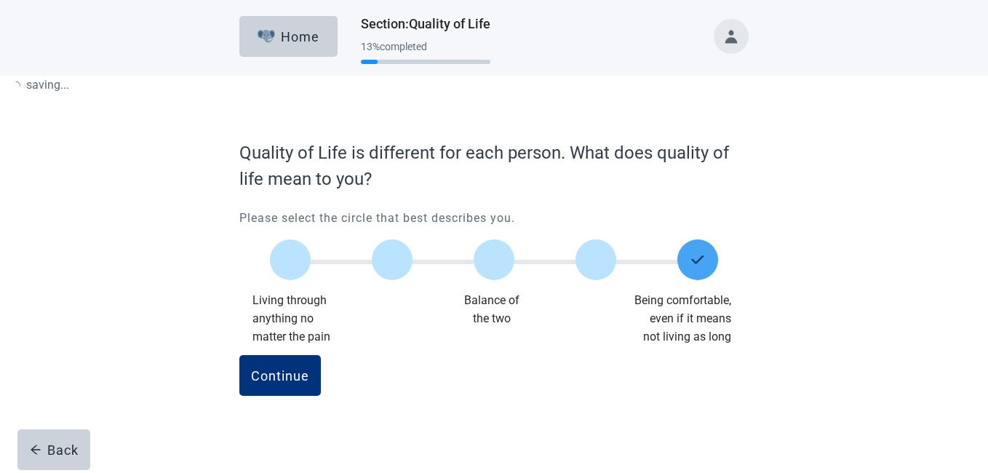
click at [727, 33] on button "Toggle account menu" at bounding box center [731, 36] width 35 height 35
click at [727, 34] on button "Toggle account menu" at bounding box center [731, 36] width 35 height 35
click at [733, 31] on button "Toggle account menu" at bounding box center [731, 36] width 35 height 35
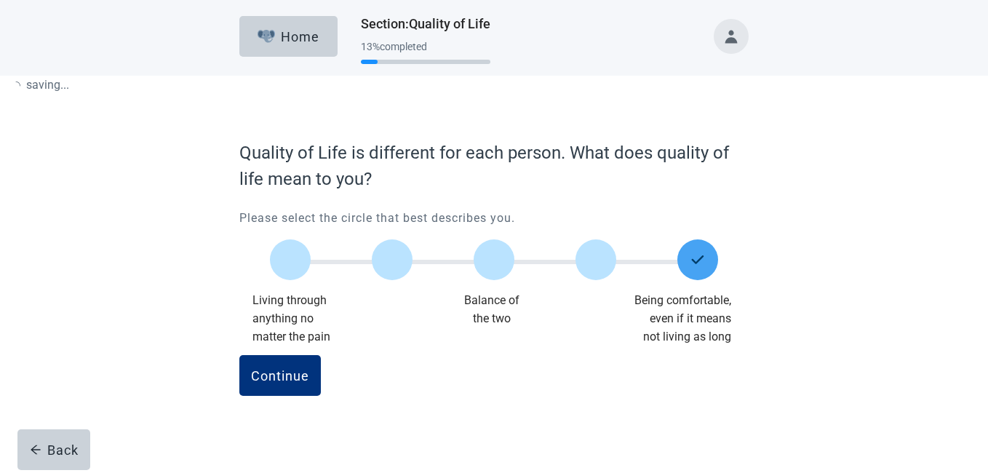
click at [861, 172] on div "Quality of Life is different for each person. What does quality of life mean to…" at bounding box center [493, 252] width 889 height 352
click at [878, 159] on div "Quality of Life is different for each person. What does quality of life mean to…" at bounding box center [493, 252] width 889 height 352
click at [276, 371] on div "Continue" at bounding box center [280, 375] width 58 height 15
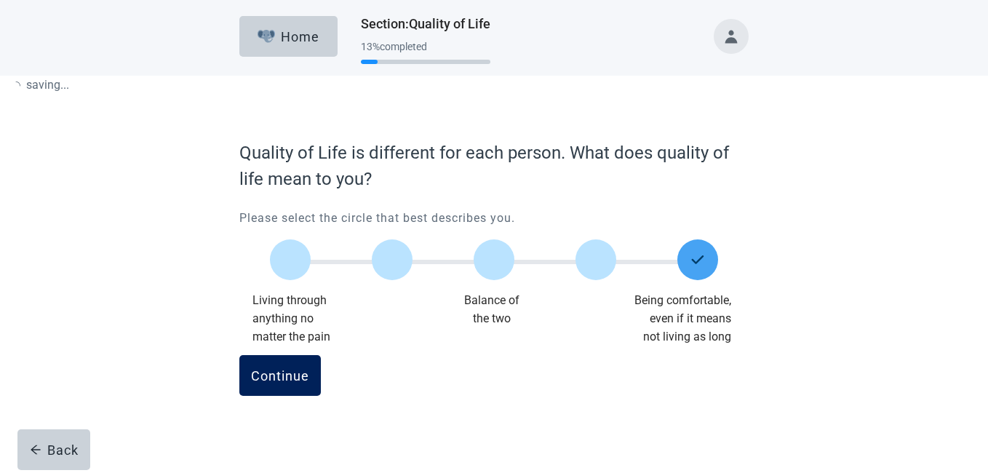
click at [276, 371] on div "Continue" at bounding box center [280, 375] width 58 height 15
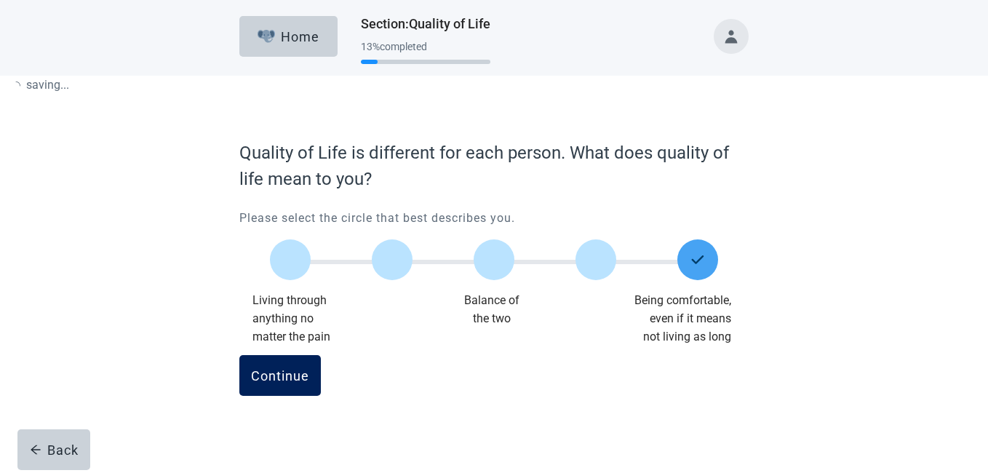
click at [276, 371] on div "Continue" at bounding box center [280, 375] width 58 height 15
click at [276, 370] on div "Continue" at bounding box center [280, 375] width 58 height 15
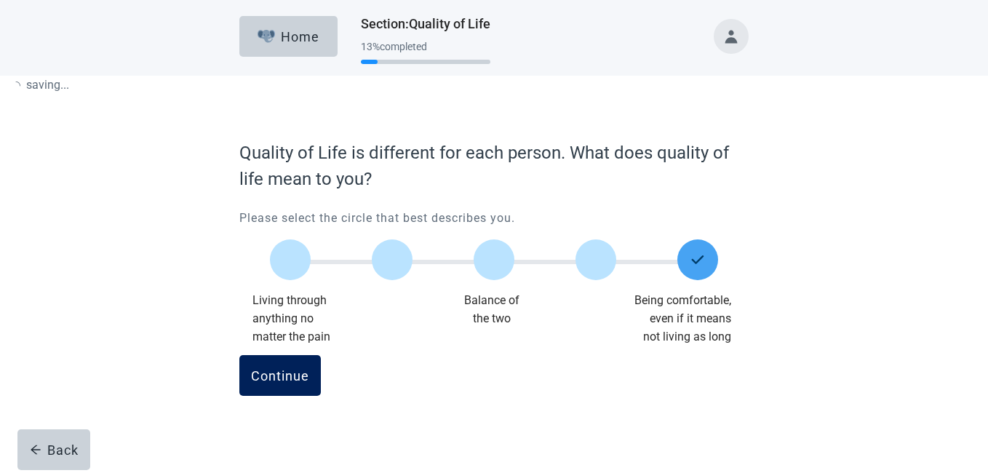
click at [276, 370] on div "Continue" at bounding box center [280, 375] width 58 height 15
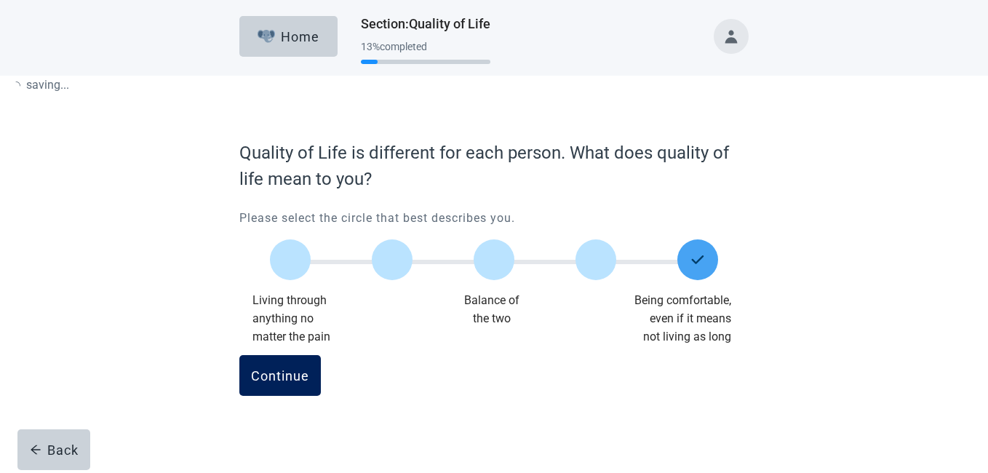
click at [276, 370] on div "Continue" at bounding box center [280, 375] width 58 height 15
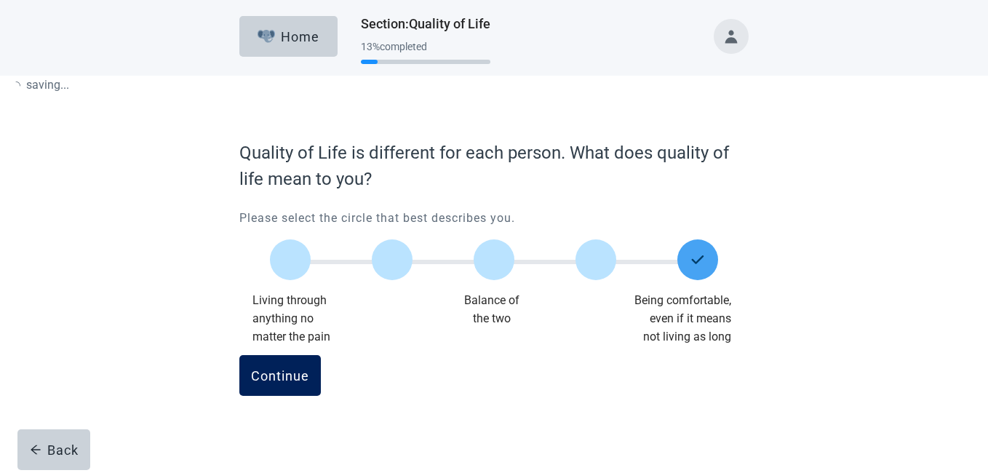
click at [276, 370] on div "Continue" at bounding box center [280, 375] width 58 height 15
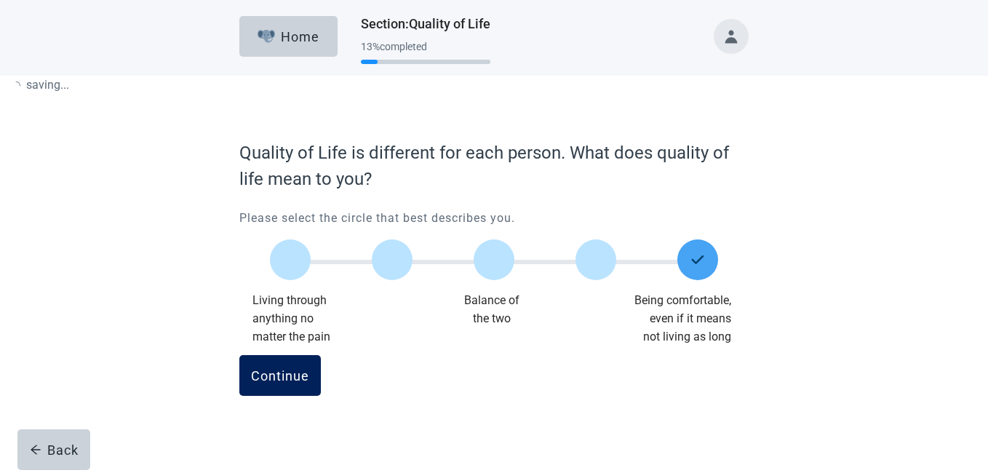
click at [276, 370] on div "Continue" at bounding box center [280, 375] width 58 height 15
click at [287, 370] on div "Continue" at bounding box center [280, 375] width 58 height 15
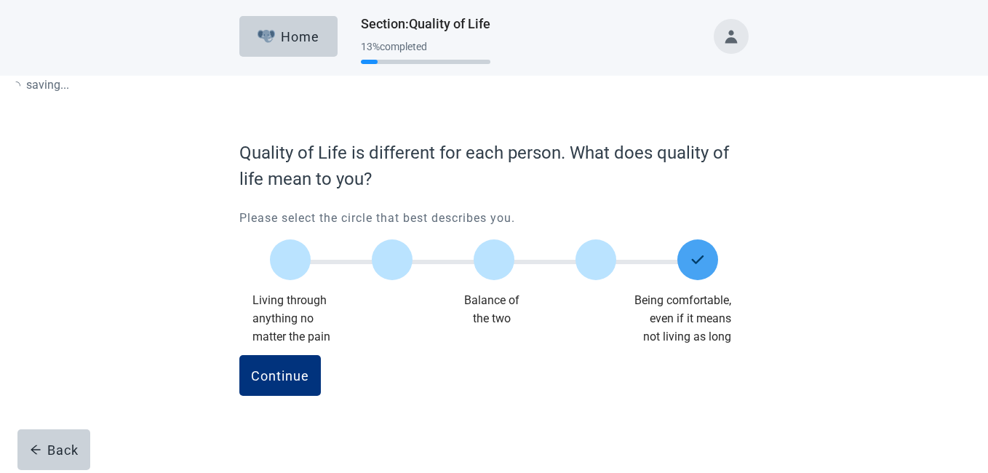
click at [287, 370] on div "Continue" at bounding box center [280, 375] width 58 height 15
click at [285, 370] on div "Continue" at bounding box center [280, 375] width 58 height 15
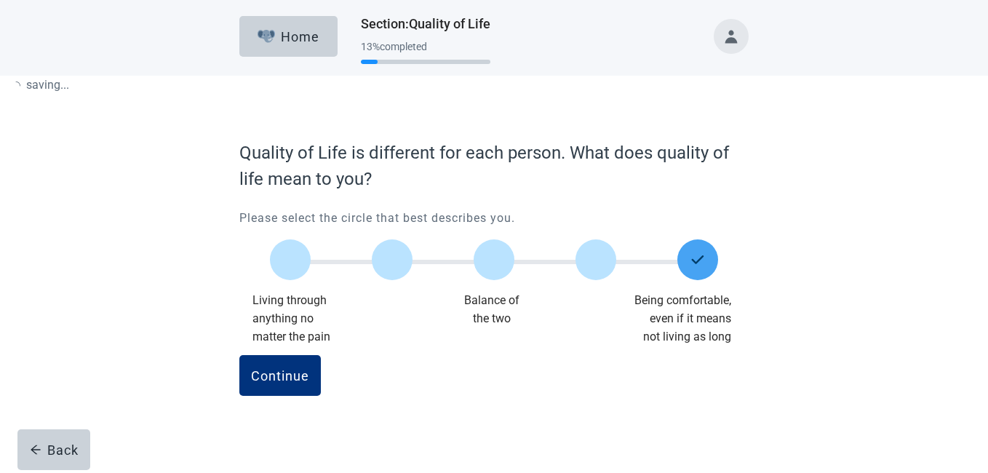
click at [285, 370] on div "Continue" at bounding box center [280, 375] width 58 height 15
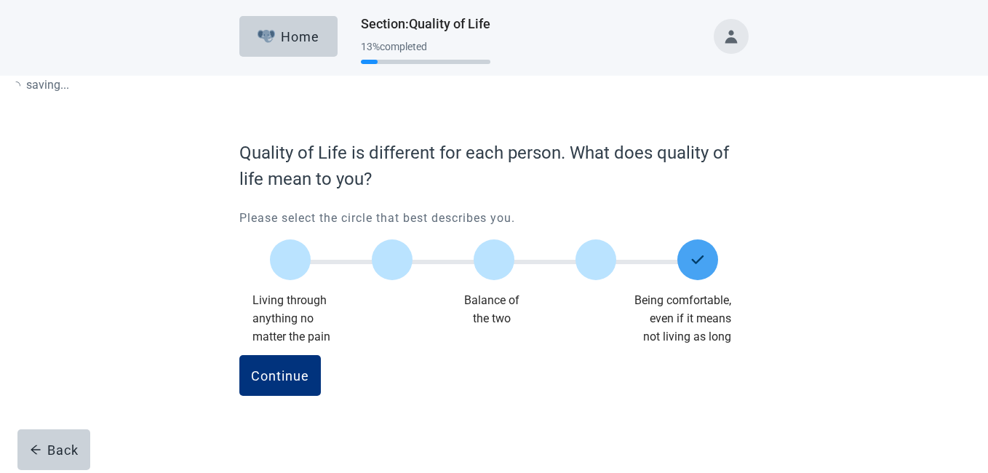
click at [285, 370] on div "Continue" at bounding box center [280, 375] width 58 height 15
click at [714, 352] on form "Quality of Life is different for each person. What does quality of life mean to…" at bounding box center [493, 284] width 509 height 288
click at [848, 127] on div "Quality of Life is different for each person. What does quality of life mean to…" at bounding box center [493, 252] width 889 height 352
